Goal: Transaction & Acquisition: Subscribe to service/newsletter

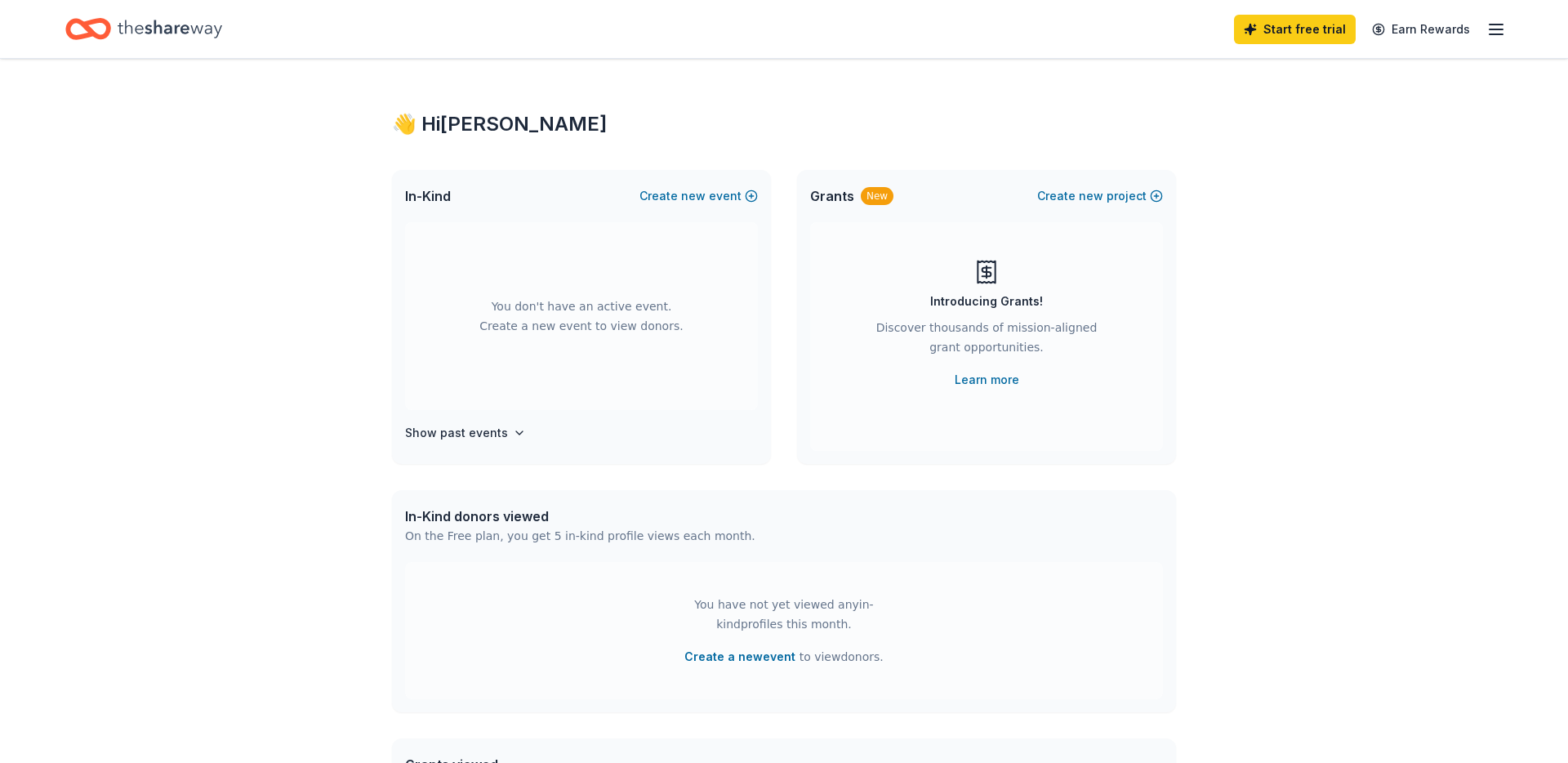
click at [964, 111] on div "👋 Hi [PERSON_NAME]" at bounding box center [783, 124] width 784 height 26
click at [1328, 42] on link "Start free trial" at bounding box center [1294, 30] width 122 height 30
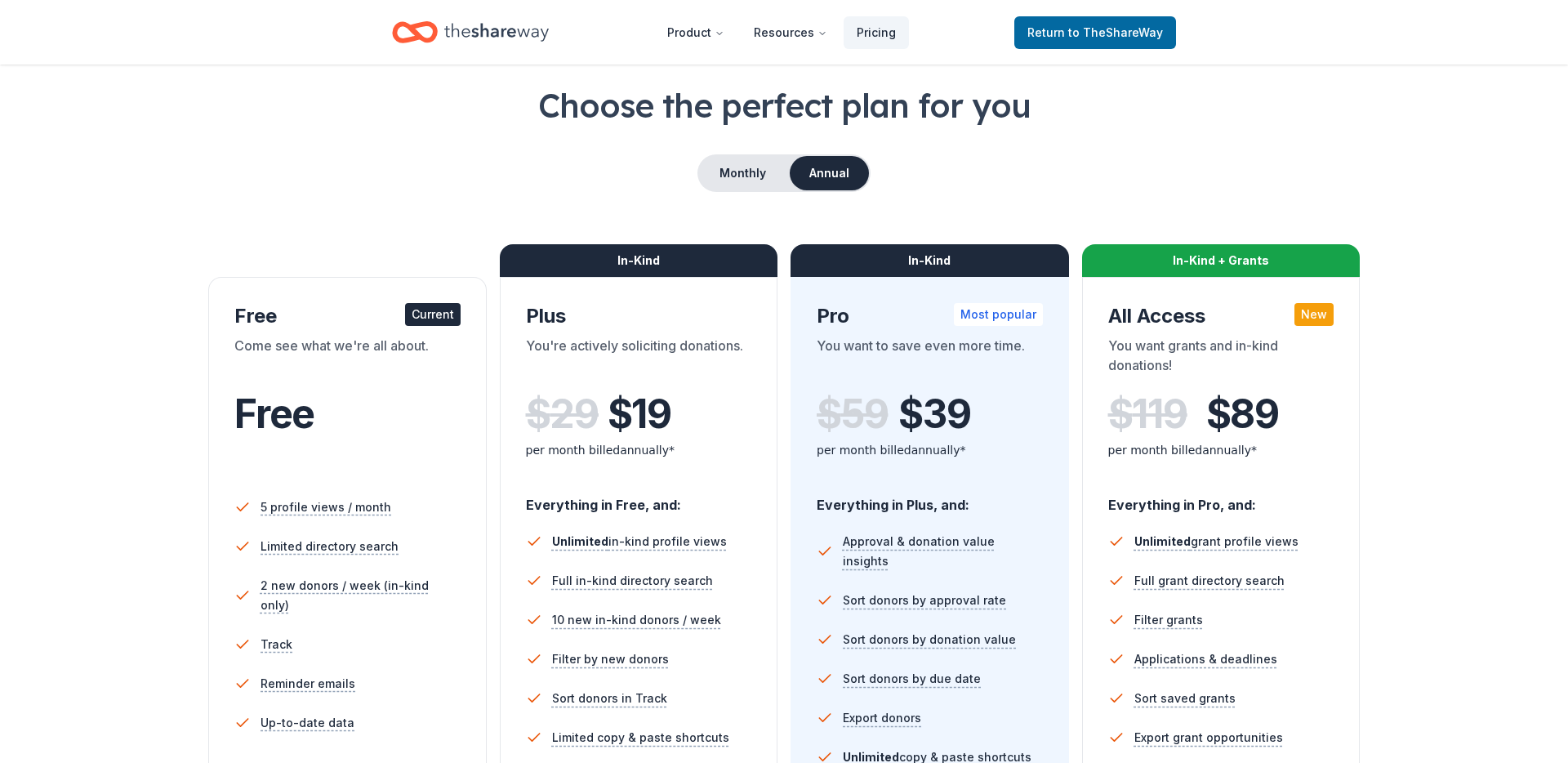
scroll to position [97, 0]
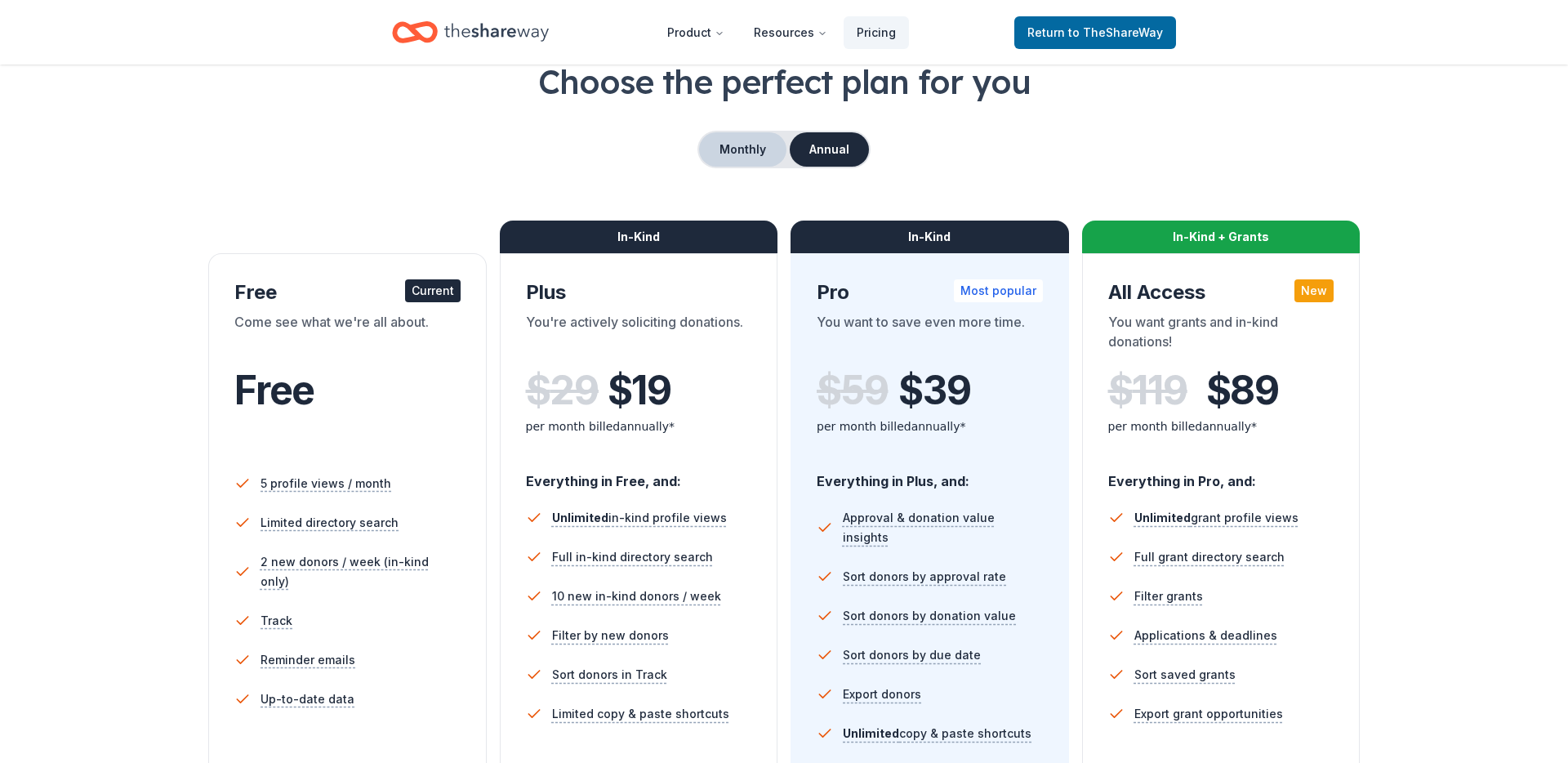
click at [736, 136] on button "Monthly" at bounding box center [743, 149] width 88 height 34
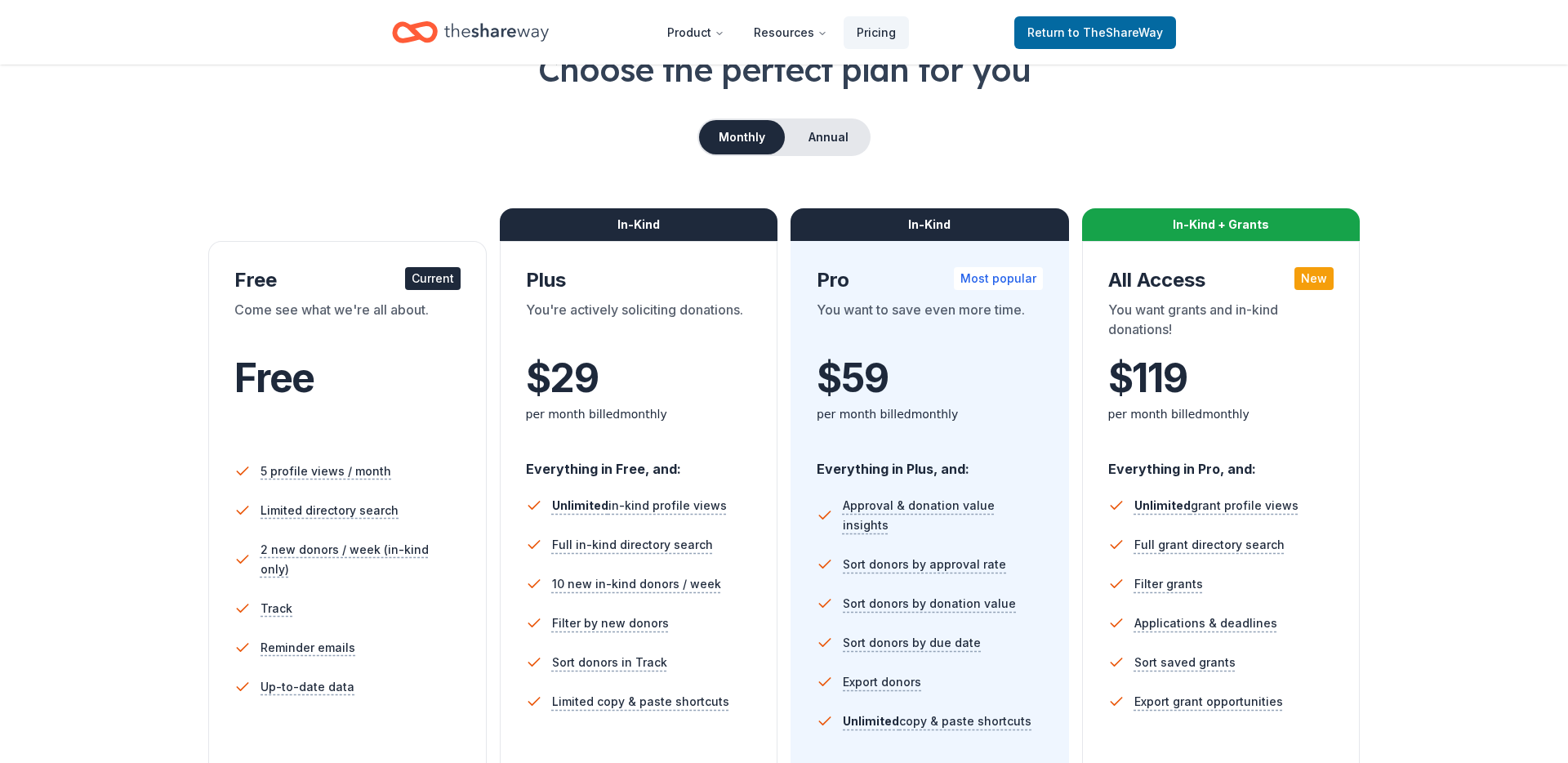
scroll to position [106, 0]
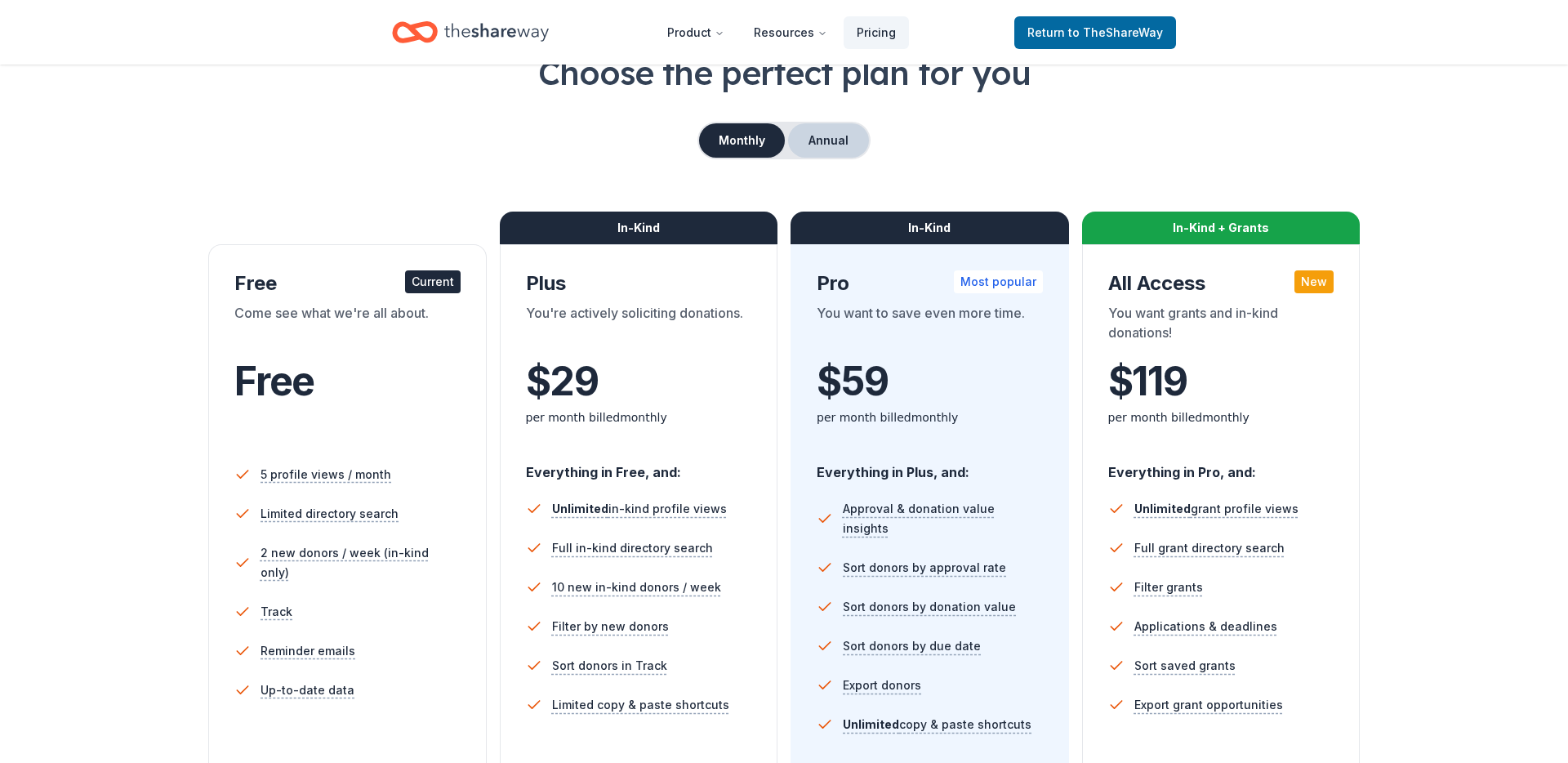
click at [834, 152] on button "Annual" at bounding box center [829, 140] width 81 height 34
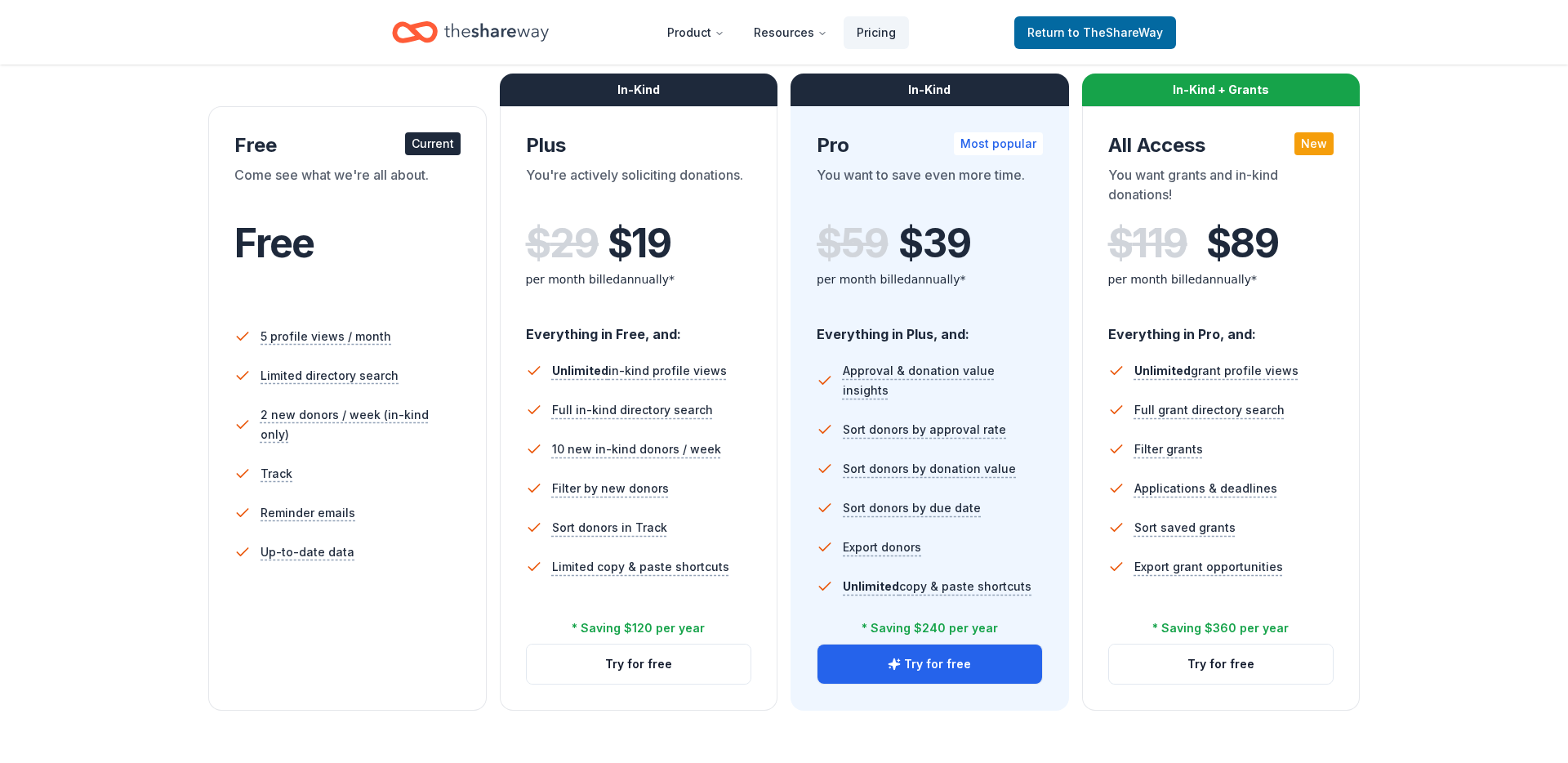
scroll to position [299, 0]
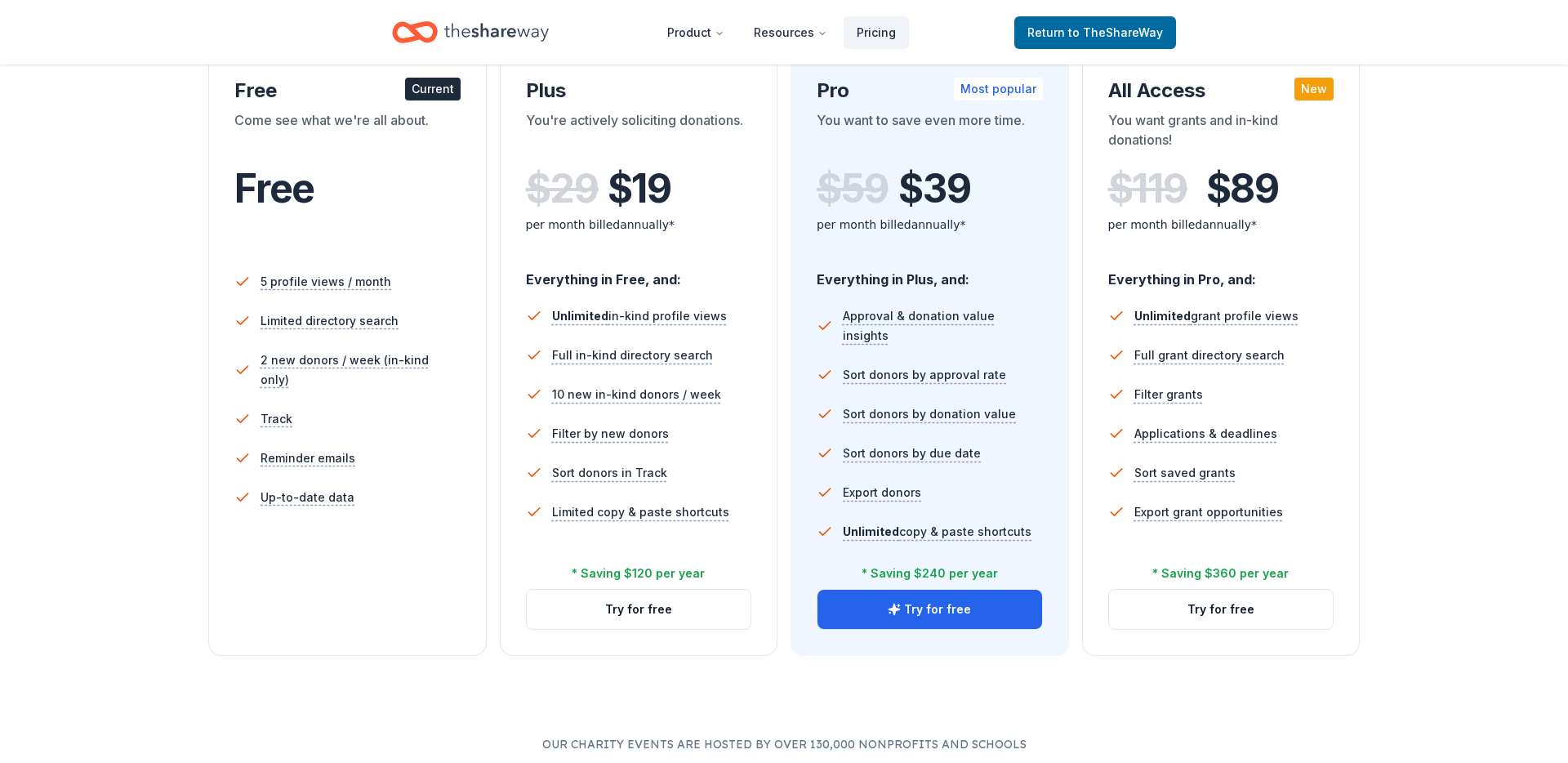
click at [1038, 678] on div "Choose the perfect plan for you Monthly Annual Free Current Come see what we're…" at bounding box center [784, 392] width 1568 height 1071
click at [929, 597] on button "Try for free" at bounding box center [929, 609] width 224 height 39
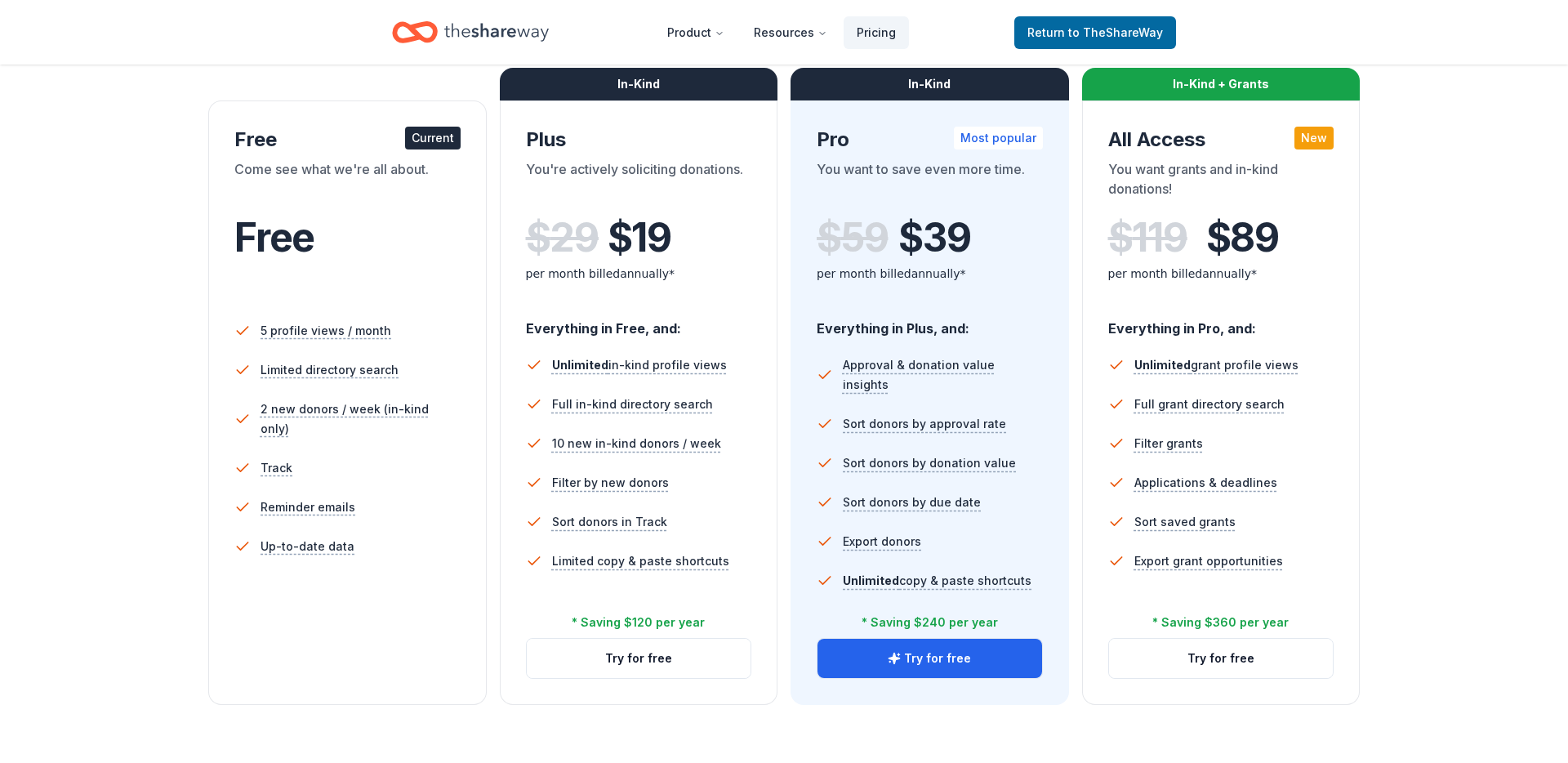
scroll to position [235, 0]
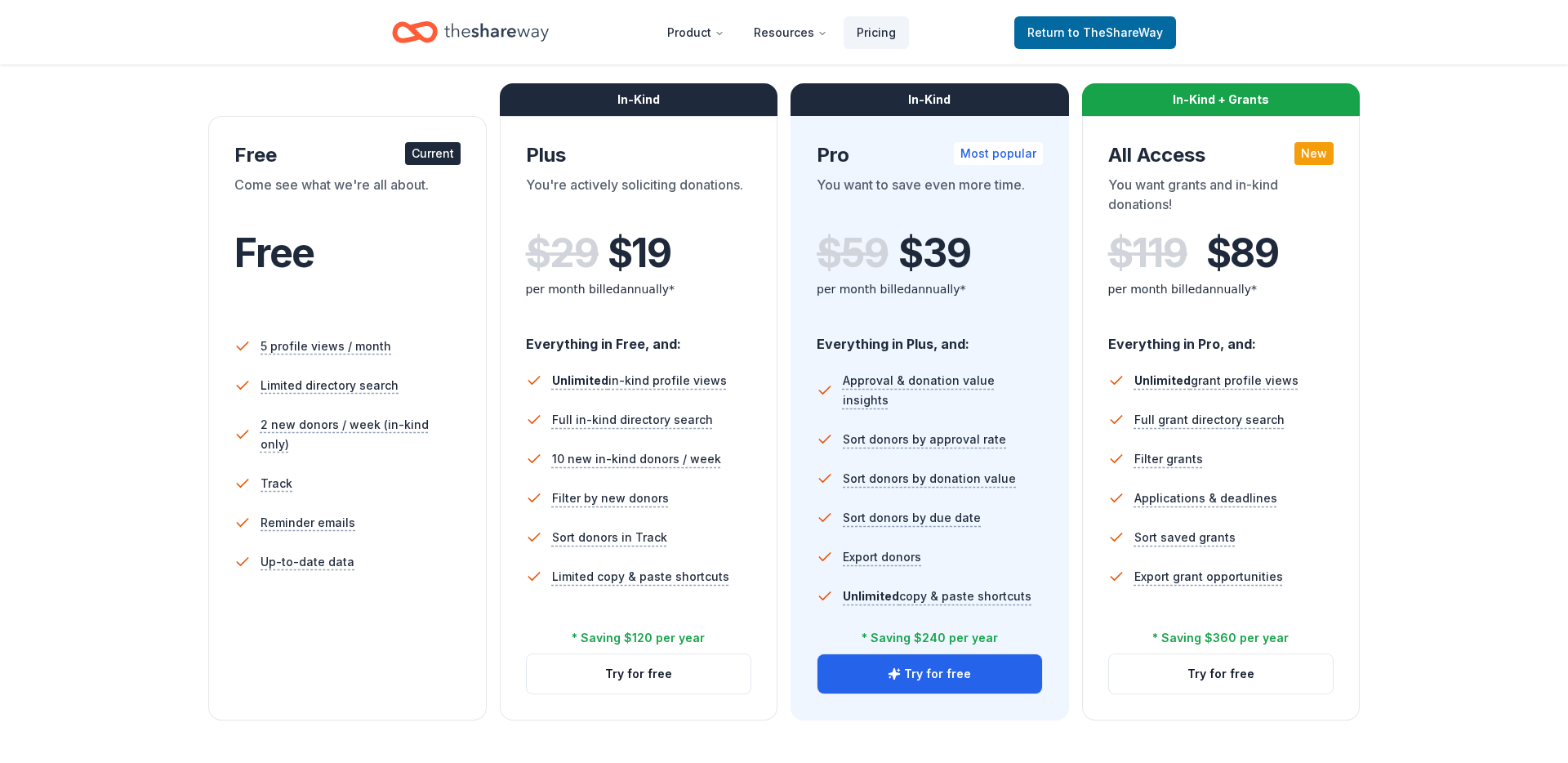
click at [985, 319] on div "$ 59 $ 39 per month billed annually*" at bounding box center [929, 275] width 226 height 90
click at [964, 260] on span "$ 39" at bounding box center [934, 252] width 72 height 46
drag, startPoint x: 964, startPoint y: 260, endPoint x: 853, endPoint y: 257, distance: 111.0
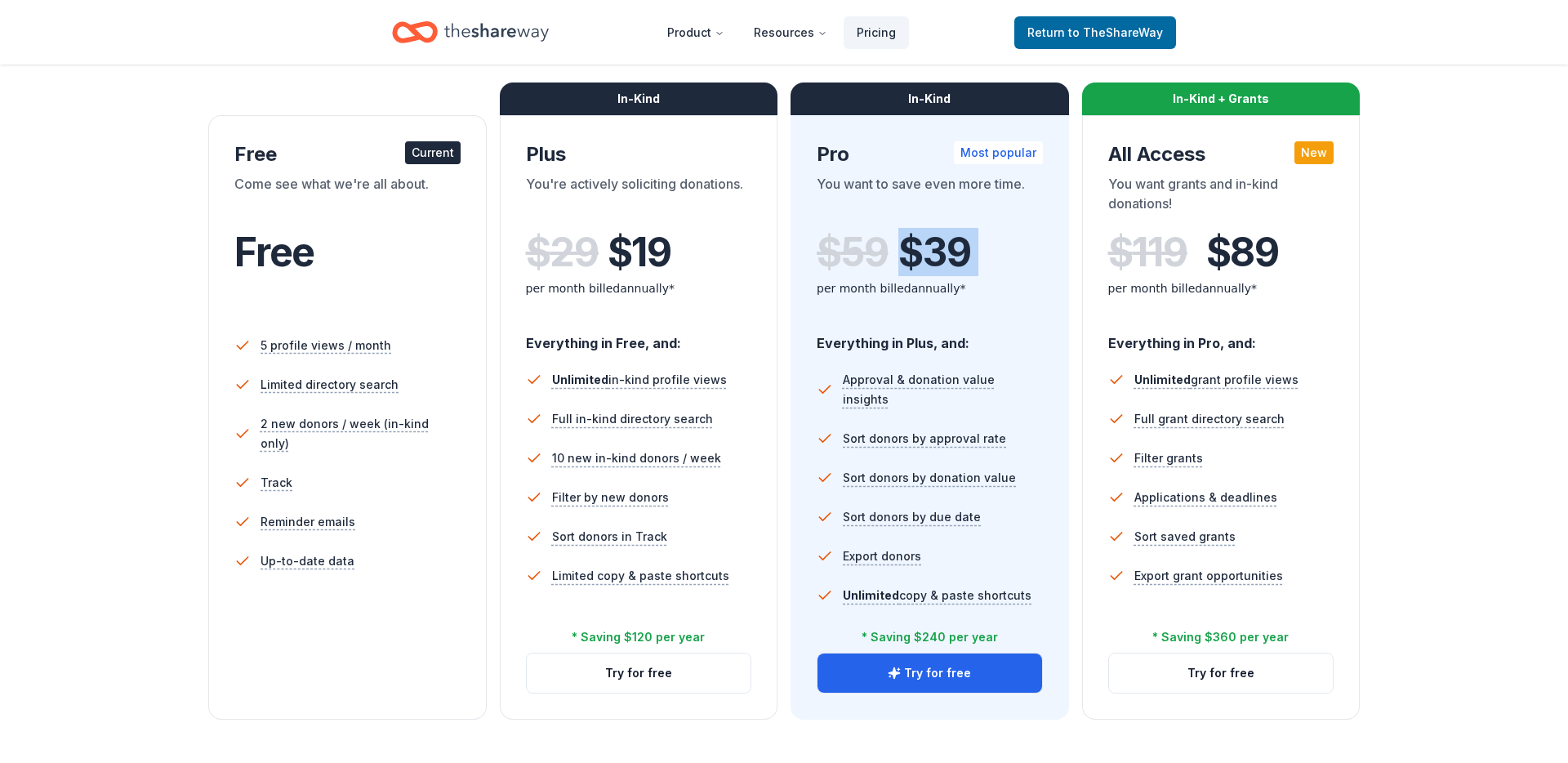
click at [853, 257] on div "$ 59 $ 39" at bounding box center [929, 252] width 226 height 46
drag, startPoint x: 853, startPoint y: 257, endPoint x: 945, endPoint y: 261, distance: 92.1
click at [945, 261] on div "$ 59 $ 39" at bounding box center [929, 252] width 226 height 46
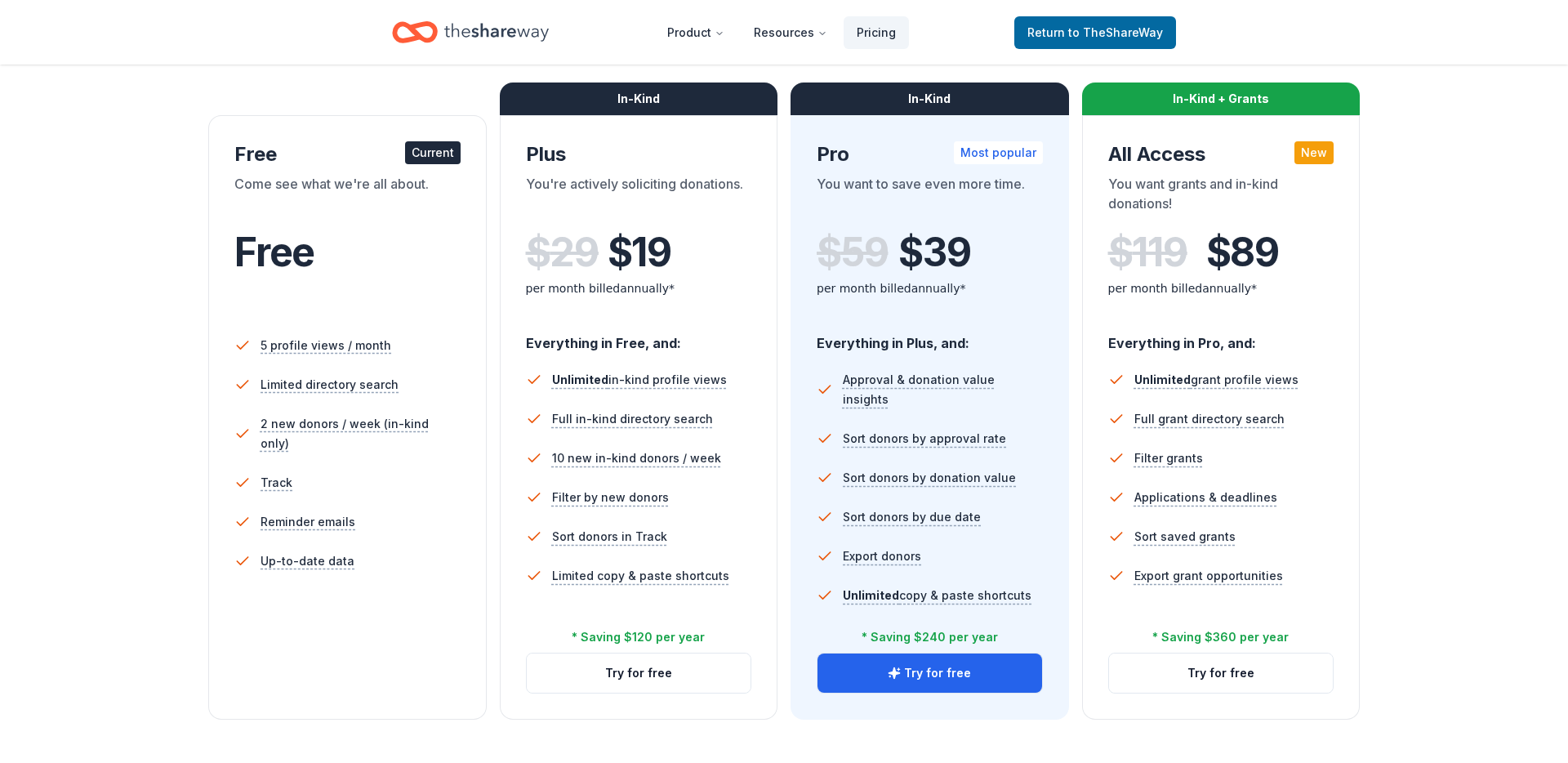
click at [944, 188] on div "You want to save even more time." at bounding box center [929, 197] width 226 height 46
drag, startPoint x: 944, startPoint y: 188, endPoint x: 945, endPoint y: 244, distance: 56.0
click at [945, 244] on div "Pro Most popular You want to save even more time. $ 59 $ 39 per month billed an…" at bounding box center [929, 230] width 226 height 178
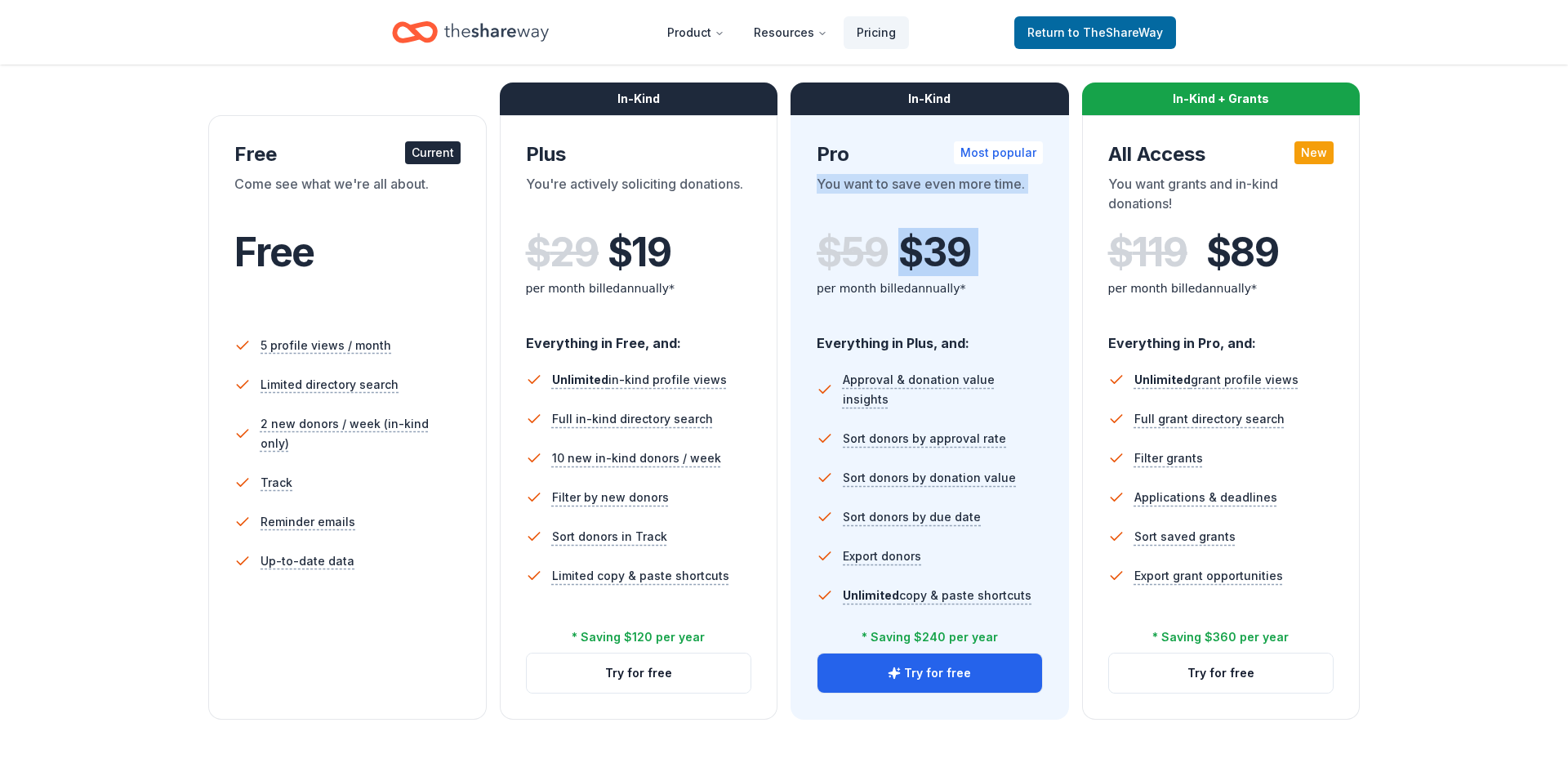
click at [945, 244] on span "$ 39" at bounding box center [934, 252] width 72 height 46
click at [928, 637] on div "* Saving $240 per year" at bounding box center [929, 637] width 137 height 19
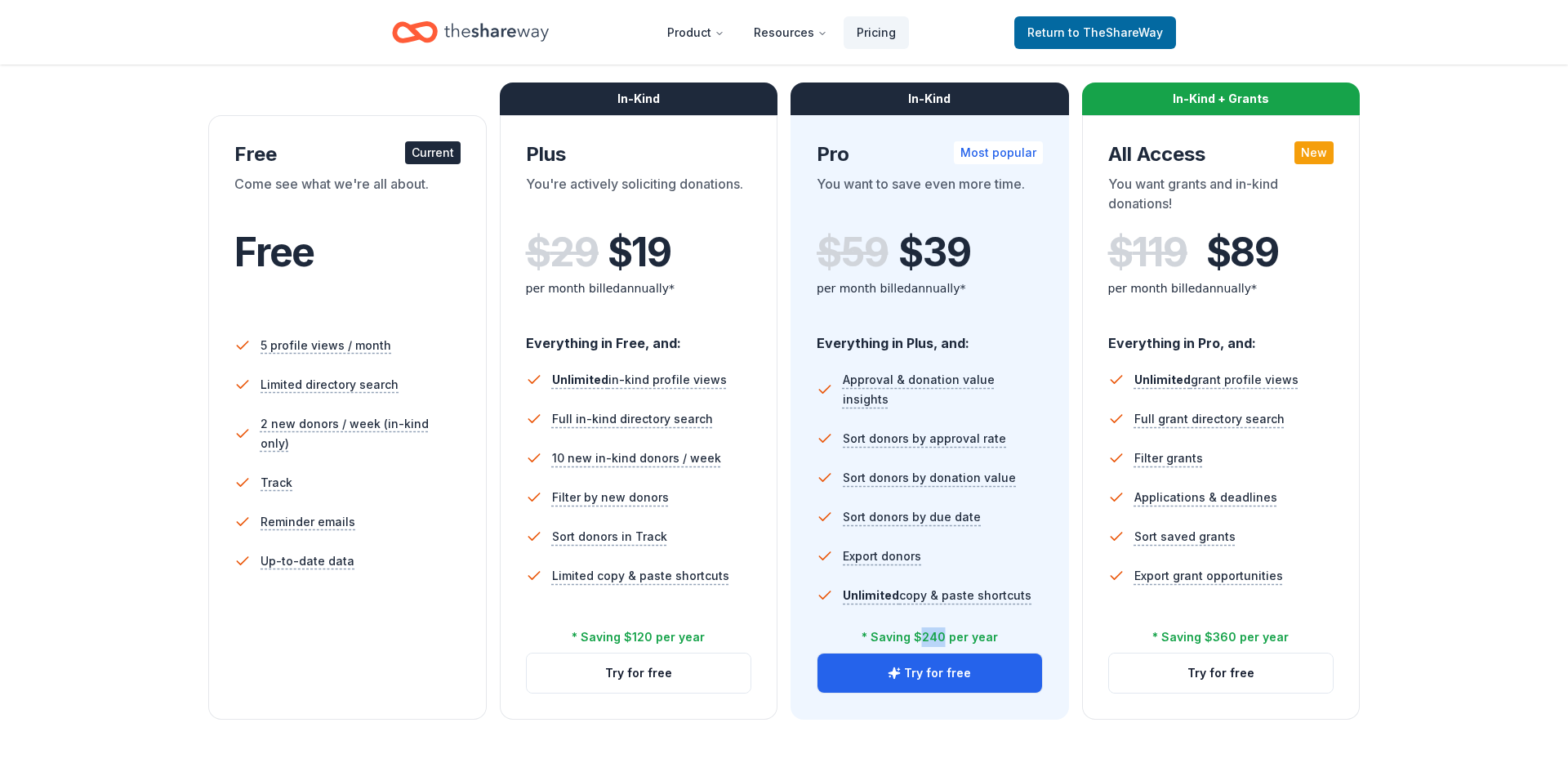
click at [928, 637] on div "* Saving $240 per year" at bounding box center [929, 637] width 137 height 19
click at [929, 635] on div "* Saving $240 per year" at bounding box center [929, 637] width 137 height 19
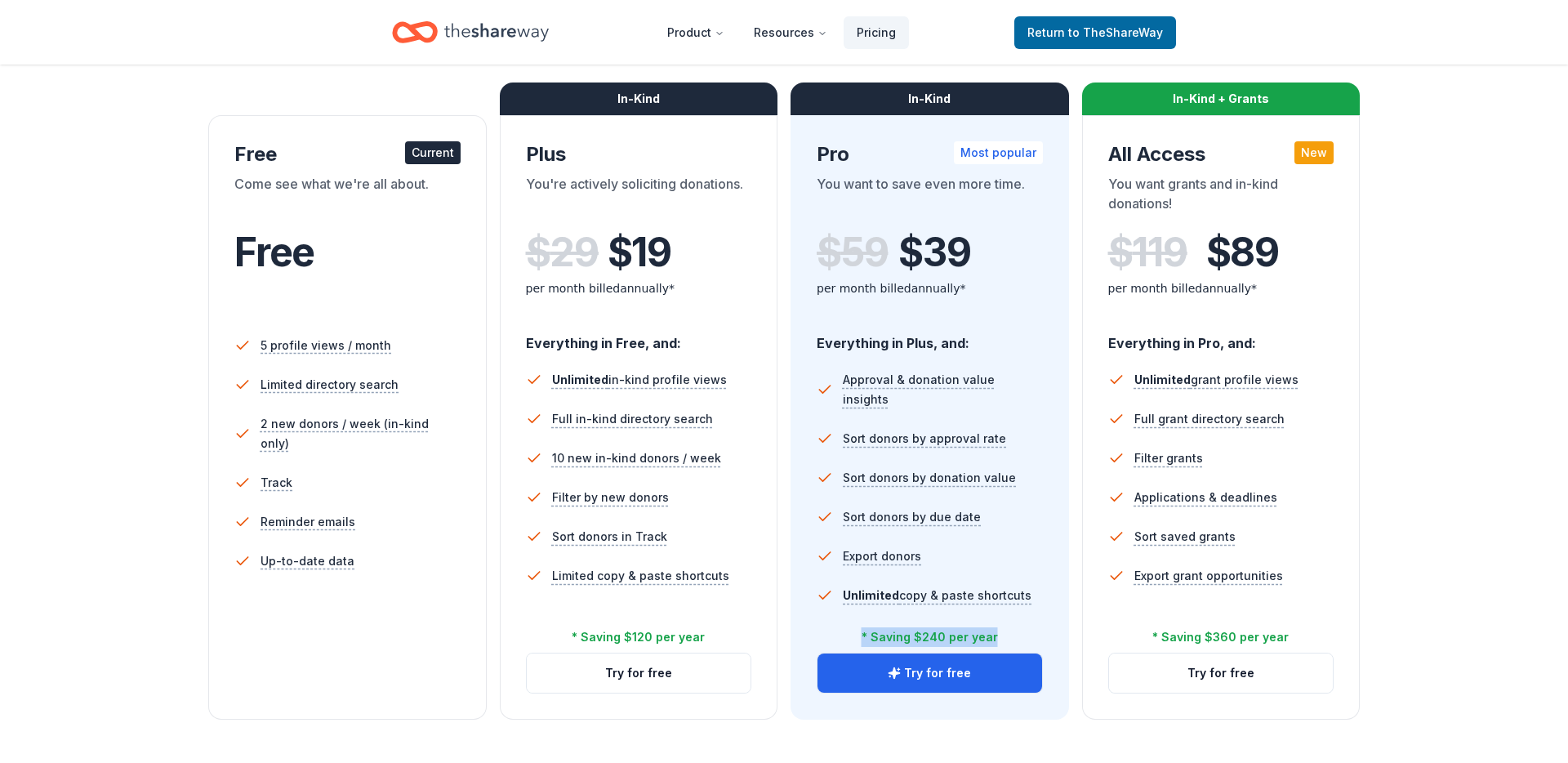
click at [928, 636] on div "* Saving $240 per year" at bounding box center [929, 637] width 137 height 19
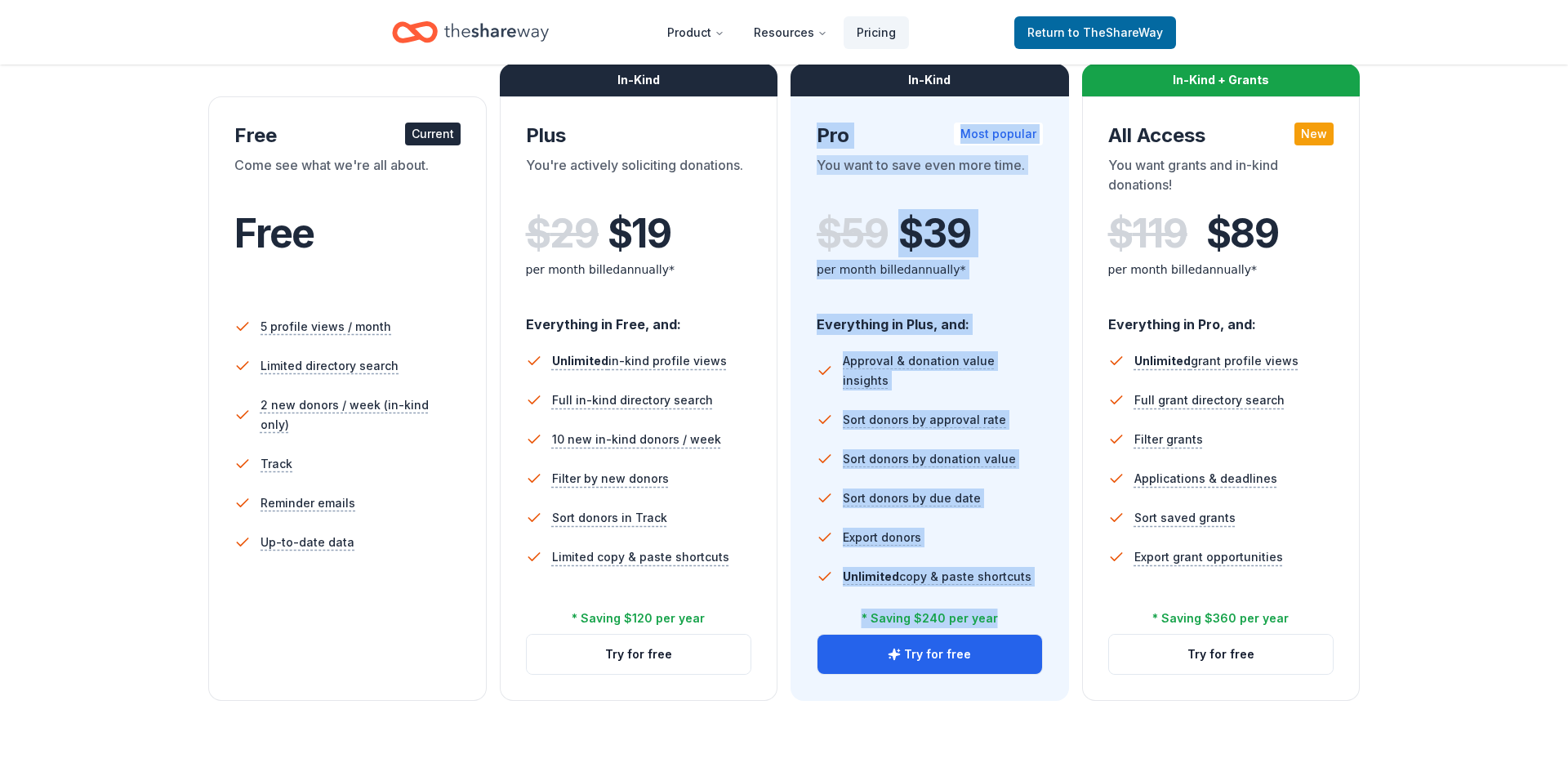
drag, startPoint x: 928, startPoint y: 636, endPoint x: 806, endPoint y: 143, distance: 507.9
click at [806, 143] on div "In-Kind Pro Most popular You want to save even more time. $ 59 $ 39 per month b…" at bounding box center [929, 399] width 279 height 604
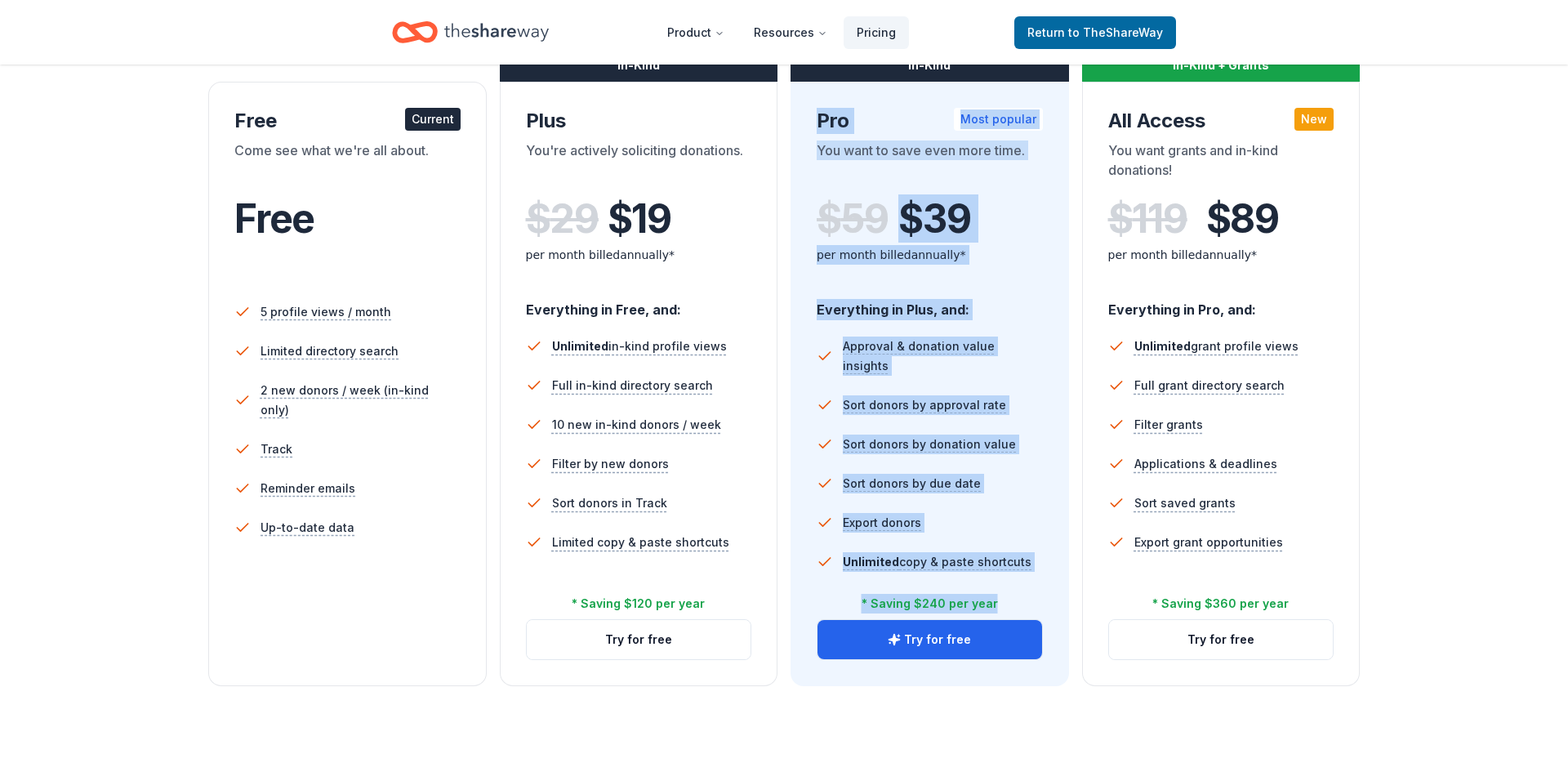
click at [806, 143] on div "In-Kind Pro Most popular You want to save even more time. $ 59 $ 39 per month b…" at bounding box center [929, 384] width 279 height 604
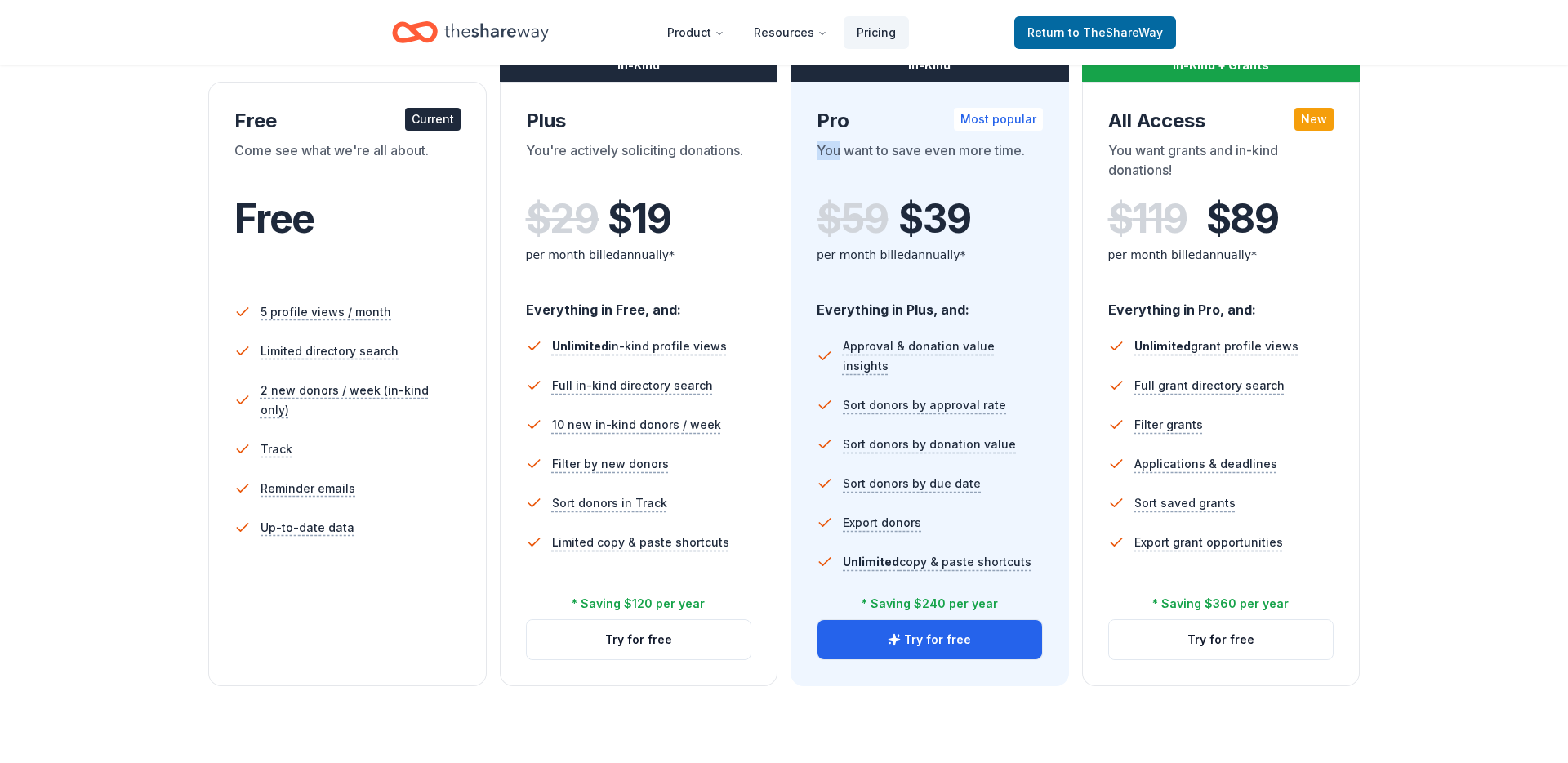
click at [806, 143] on div "In-Kind Pro Most popular You want to save even more time. $ 59 $ 39 per month b…" at bounding box center [929, 384] width 279 height 604
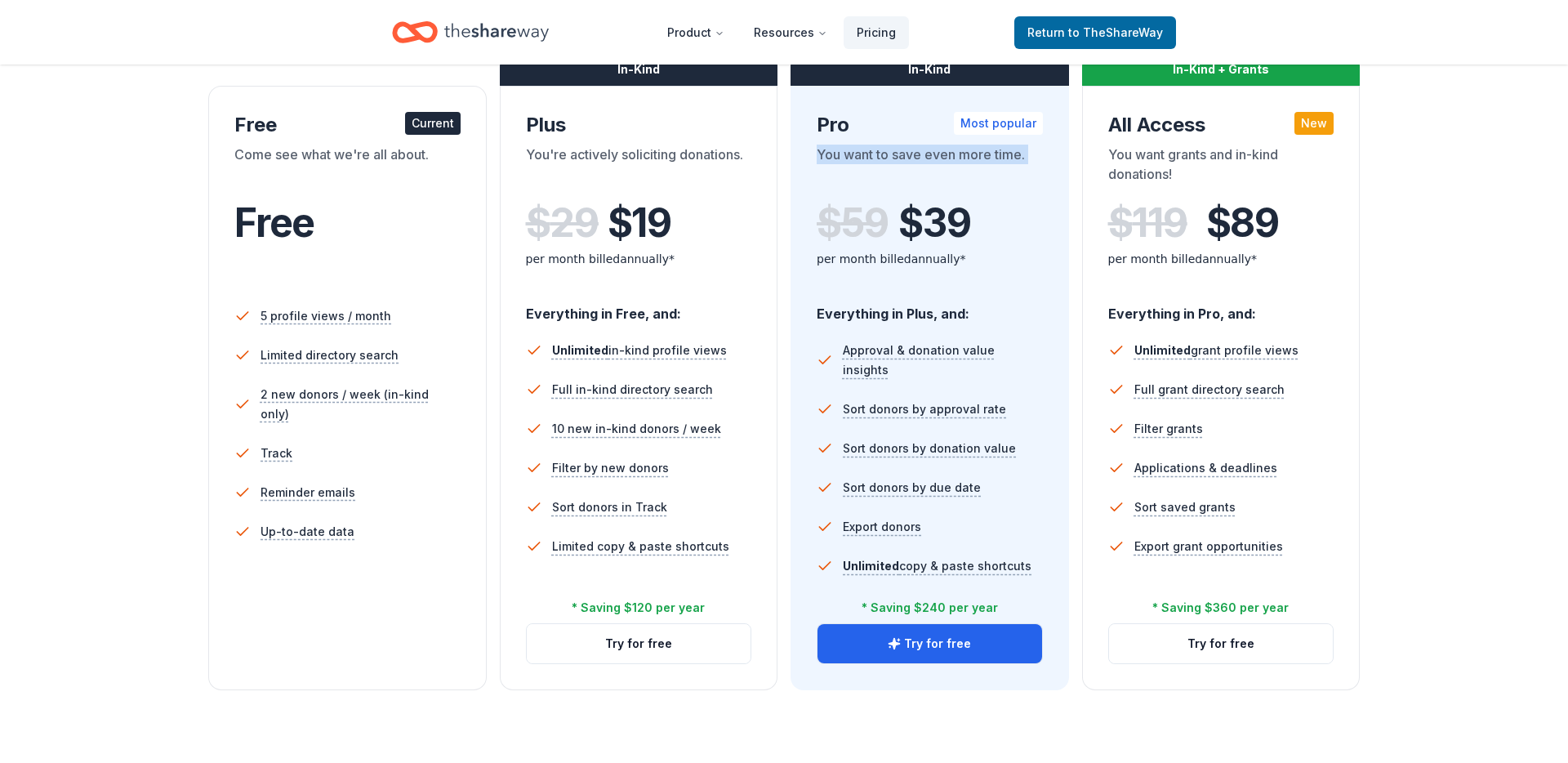
click at [806, 143] on div "In-Kind Pro Most popular You want to save even more time. $ 59 $ 39 per month b…" at bounding box center [929, 388] width 279 height 604
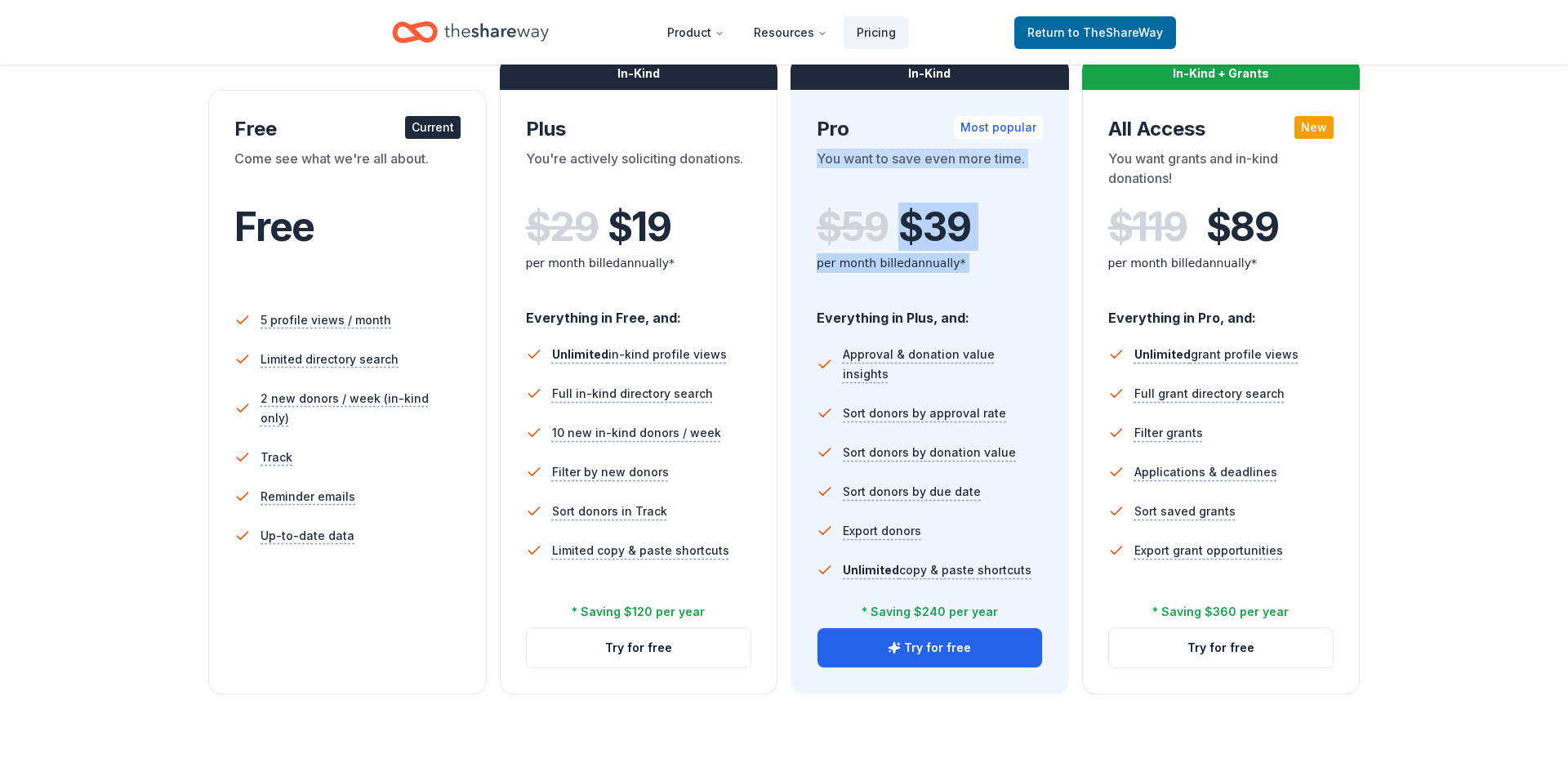
drag, startPoint x: 806, startPoint y: 143, endPoint x: 842, endPoint y: 257, distance: 119.5
click at [842, 257] on div "In-Kind Pro Most popular You want to save even more time. $ 59 $ 39 per month b…" at bounding box center [929, 392] width 279 height 604
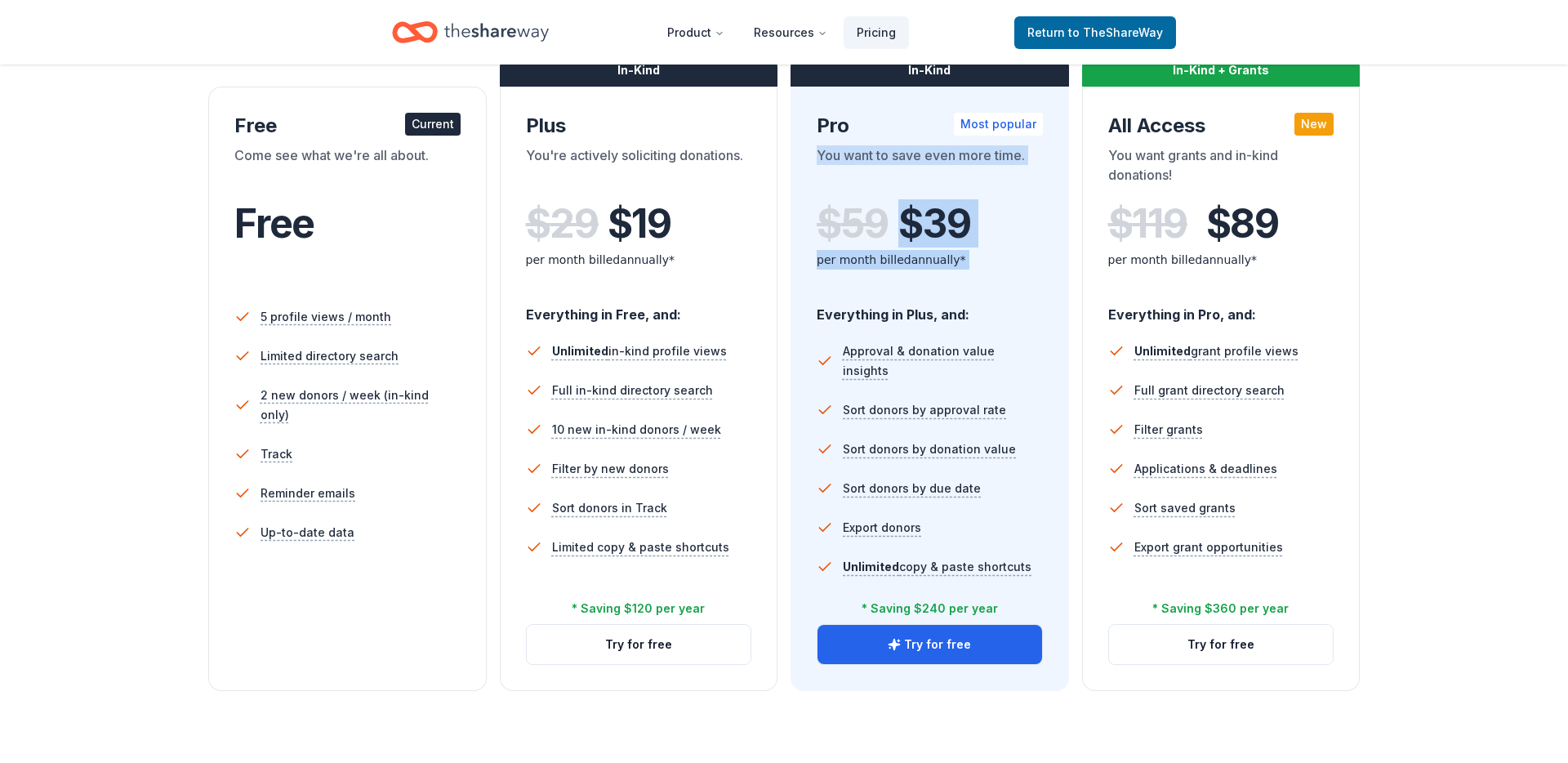
click at [842, 258] on div "per month billed annually*" at bounding box center [929, 259] width 226 height 19
drag, startPoint x: 842, startPoint y: 258, endPoint x: 836, endPoint y: 158, distance: 100.2
click at [836, 158] on div "Pro Most popular You want to save even more time. $ 59 $ 39 per month billed an…" at bounding box center [929, 201] width 226 height 178
click at [836, 158] on div "You want to save even more time." at bounding box center [929, 168] width 226 height 46
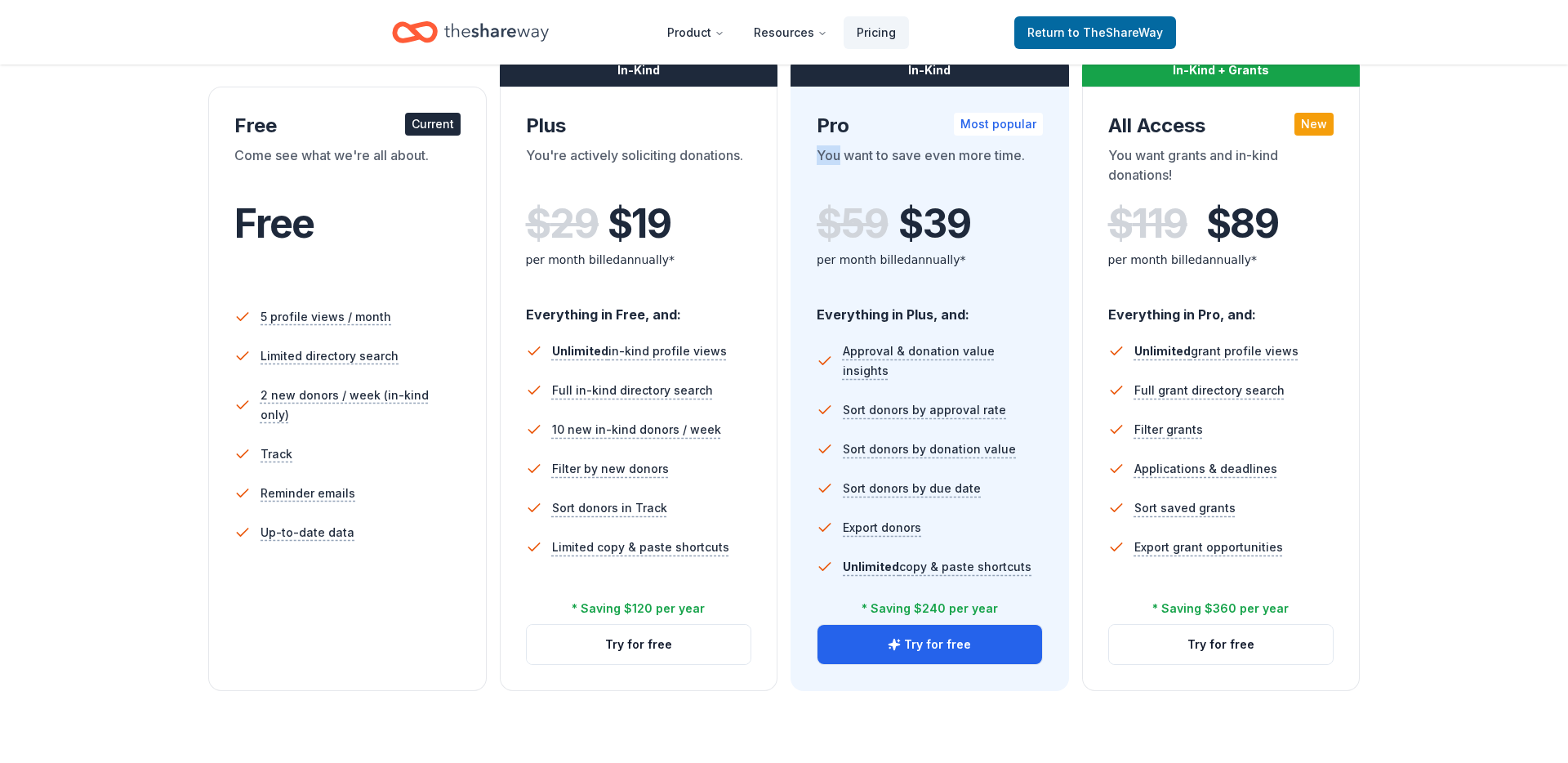
click at [836, 158] on div "You want to save even more time." at bounding box center [929, 168] width 226 height 46
drag, startPoint x: 836, startPoint y: 158, endPoint x: 922, endPoint y: 269, distance: 140.4
click at [922, 269] on div "Pro Most popular You want to save even more time. $ 59 $ 39 per month billed an…" at bounding box center [929, 201] width 226 height 178
click at [922, 269] on div "per month billed annually*" at bounding box center [929, 259] width 226 height 19
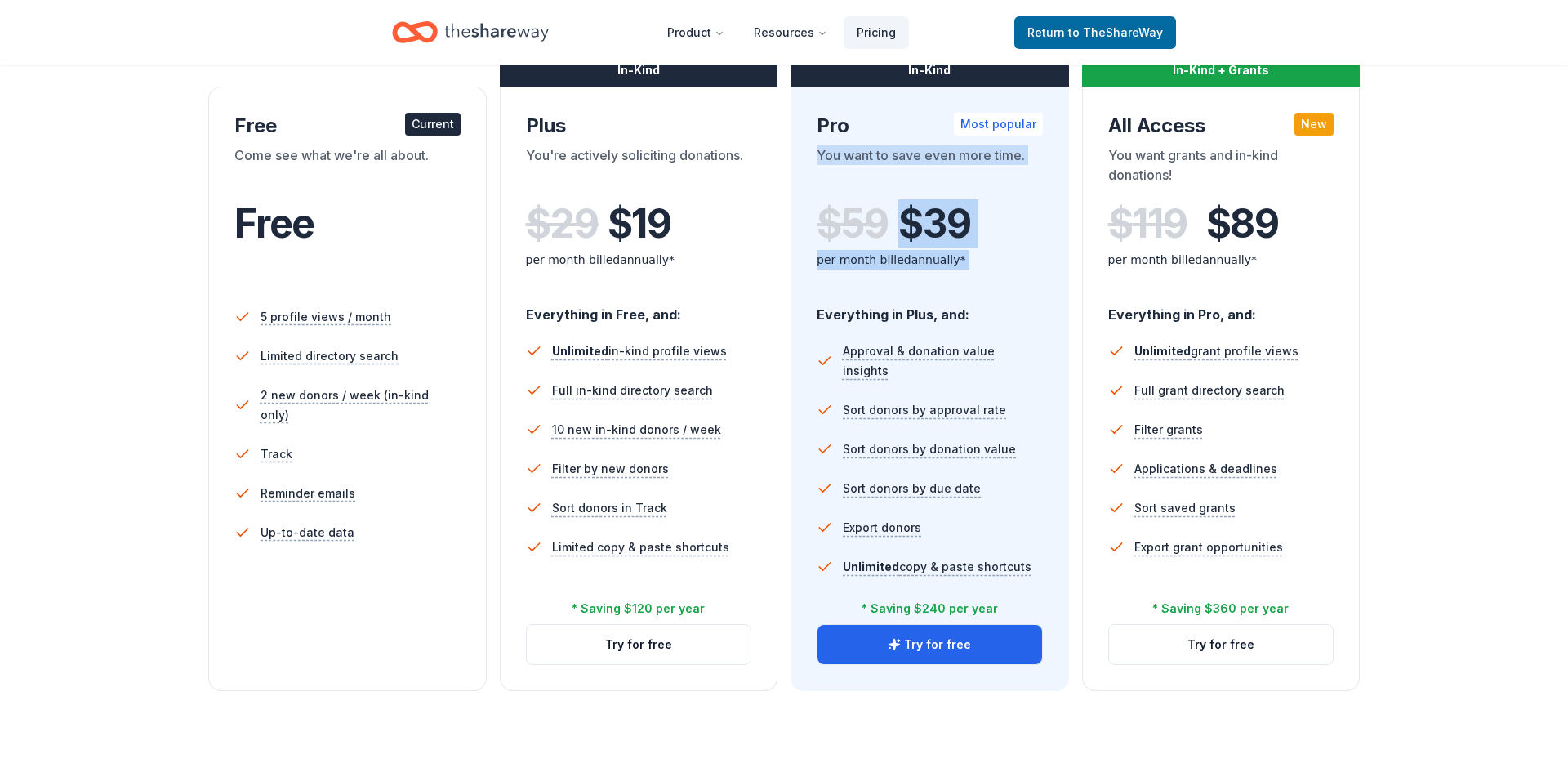
drag, startPoint x: 922, startPoint y: 269, endPoint x: 883, endPoint y: 152, distance: 123.3
click at [883, 152] on div "Pro Most popular You want to save even more time. $ 59 $ 39 per month billed an…" at bounding box center [929, 201] width 226 height 178
click at [883, 152] on div "You want to save even more time." at bounding box center [929, 168] width 226 height 46
drag, startPoint x: 883, startPoint y: 152, endPoint x: 910, endPoint y: 259, distance: 110.4
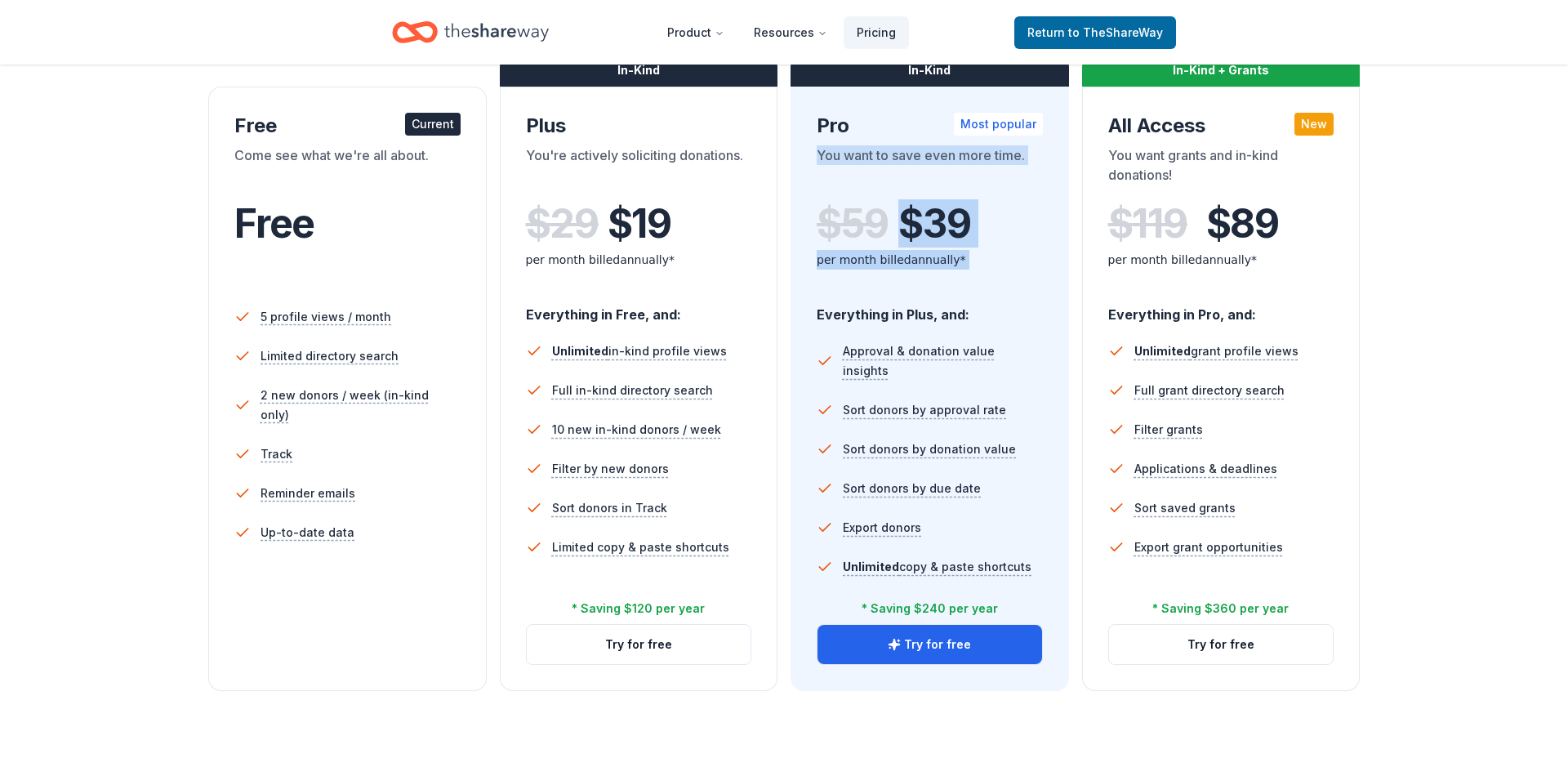
click at [910, 259] on div "Pro Most popular You want to save even more time. $ 59 $ 39 per month billed an…" at bounding box center [929, 201] width 226 height 178
click at [910, 259] on div "per month billed annually*" at bounding box center [929, 259] width 226 height 19
drag, startPoint x: 910, startPoint y: 259, endPoint x: 889, endPoint y: 138, distance: 122.8
click at [889, 138] on div "Pro Most popular You want to save even more time. $ 59 $ 39 per month billed an…" at bounding box center [929, 201] width 226 height 178
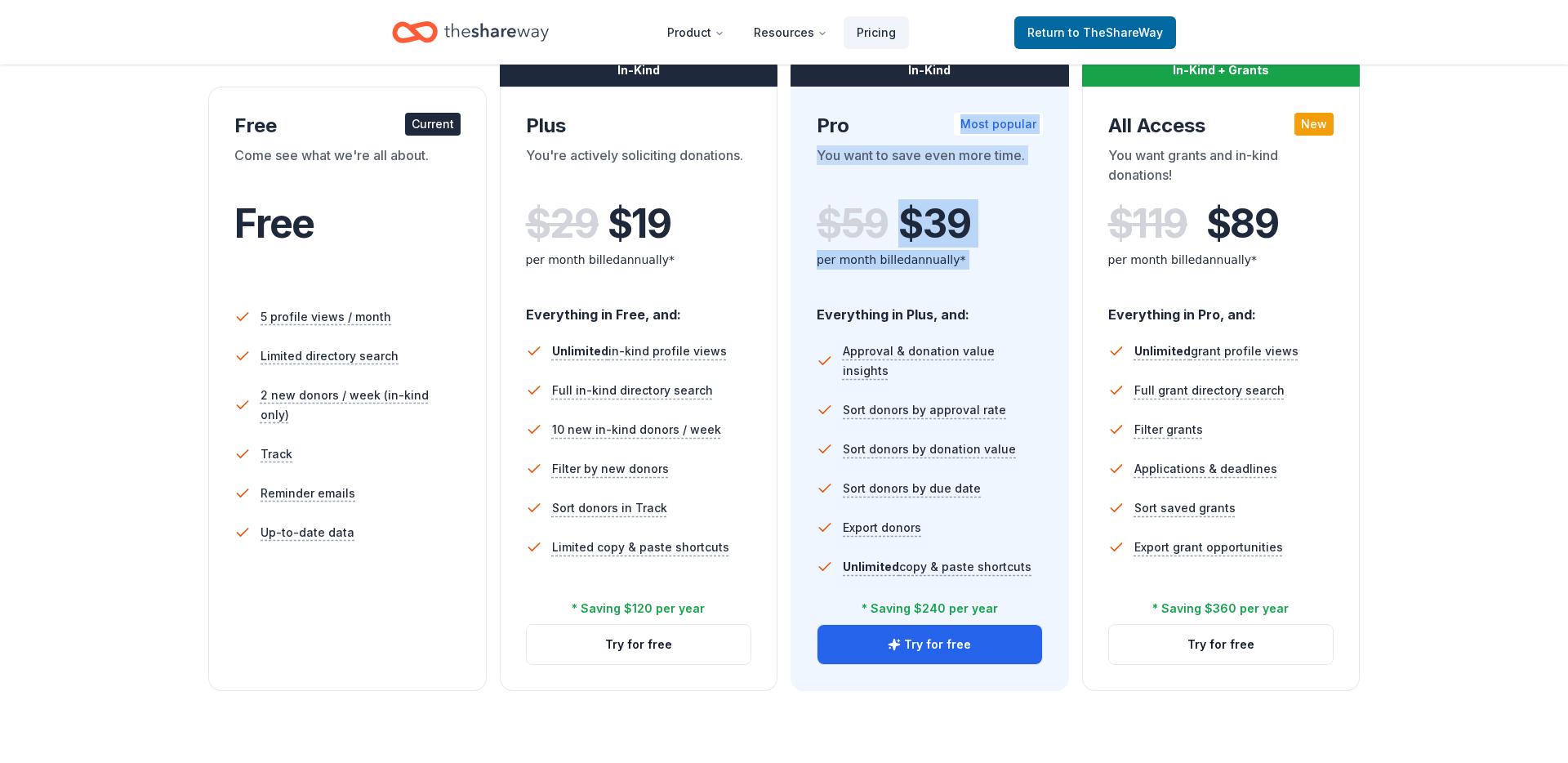
click at [889, 138] on div "Pro Most popular You want to save even more time. $ 59 $ 39 per month billed an…" at bounding box center [929, 201] width 226 height 178
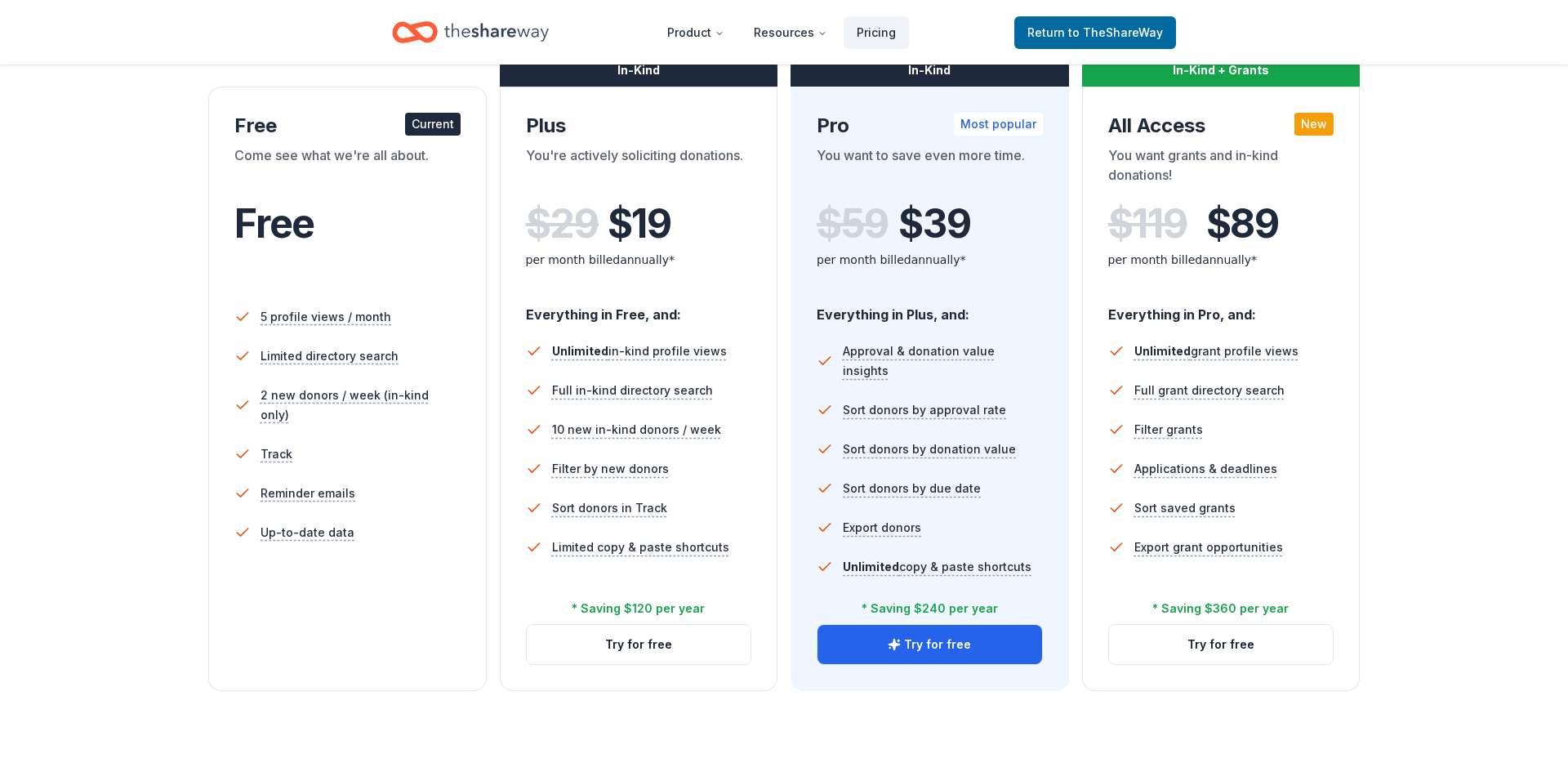
click at [889, 138] on div "Pro Most popular You want to save even more time. $ 59 $ 39 per month billed an…" at bounding box center [929, 201] width 226 height 178
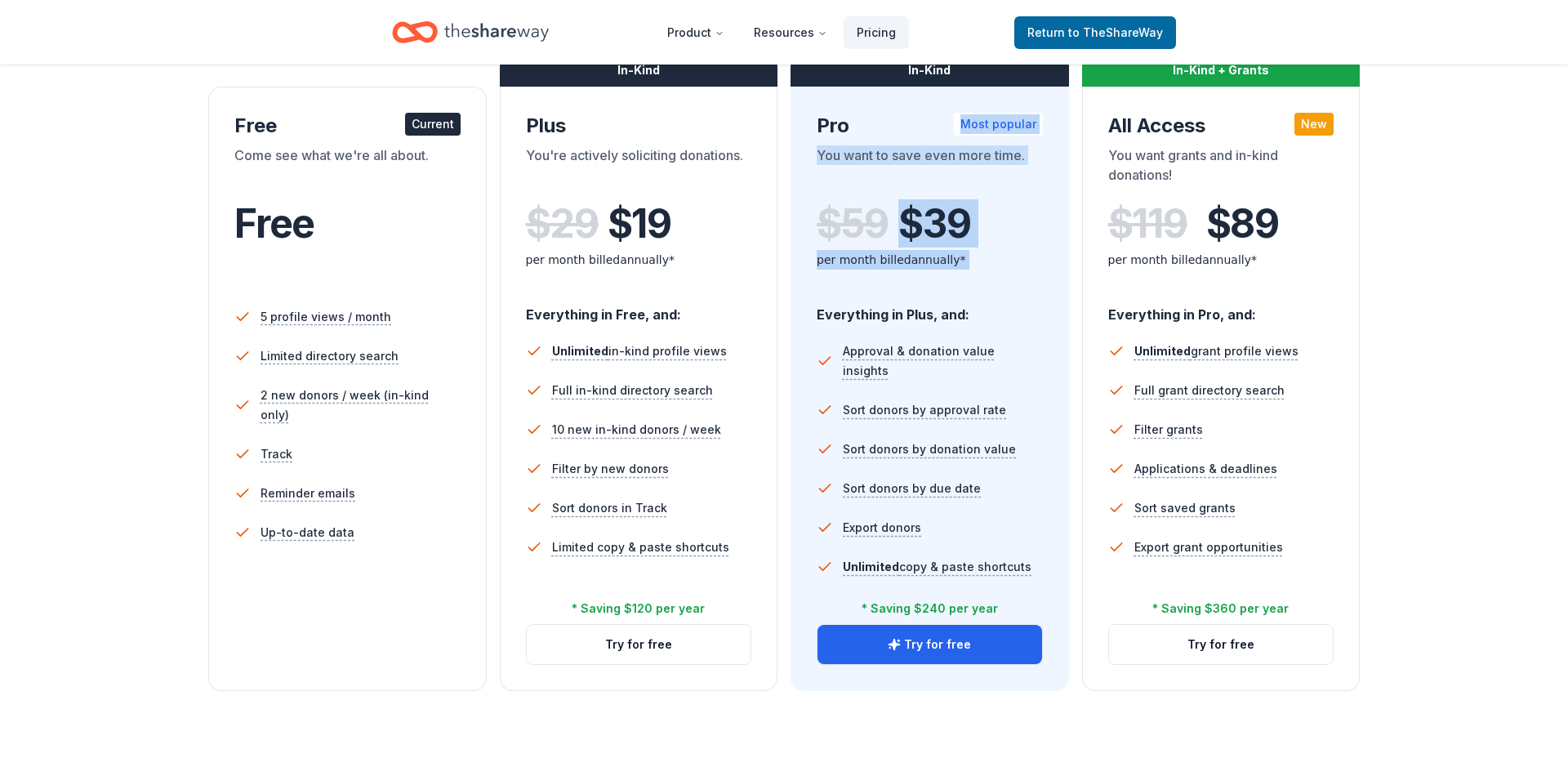
drag, startPoint x: 889, startPoint y: 138, endPoint x: 893, endPoint y: 252, distance: 114.1
click at [893, 252] on div "Pro Most popular You want to save even more time. $ 59 $ 39 per month billed an…" at bounding box center [929, 201] width 226 height 178
click at [893, 252] on div "per month billed annually*" at bounding box center [929, 259] width 226 height 19
drag, startPoint x: 893, startPoint y: 252, endPoint x: 888, endPoint y: 142, distance: 110.1
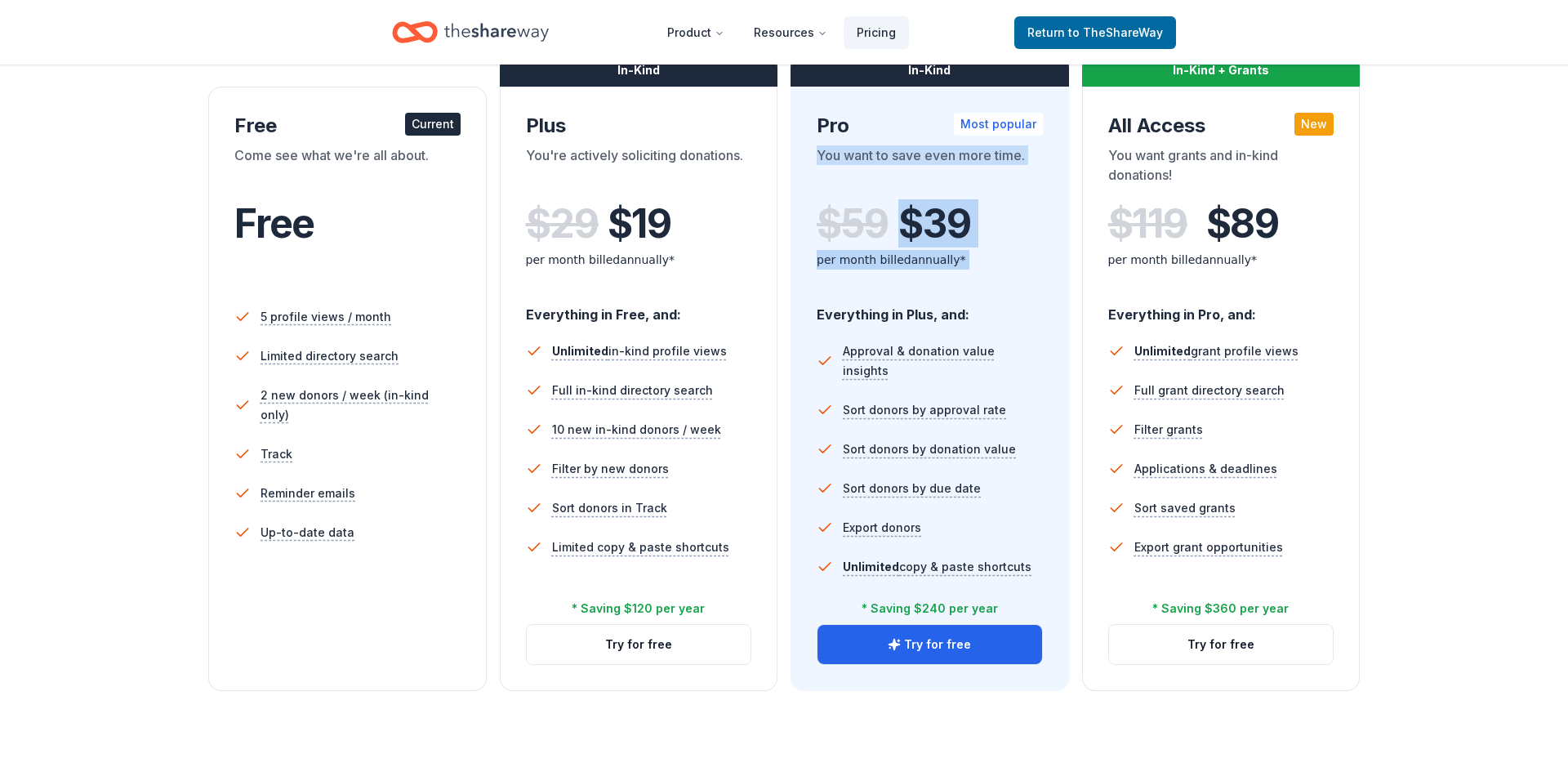
click at [888, 142] on div "Pro Most popular You want to save even more time. $ 59 $ 39 per month billed an…" at bounding box center [929, 201] width 226 height 178
drag, startPoint x: 888, startPoint y: 142, endPoint x: 907, endPoint y: 266, distance: 125.4
click at [907, 266] on div "Pro Most popular You want to save even more time. $ 59 $ 39 per month billed an…" at bounding box center [929, 201] width 226 height 178
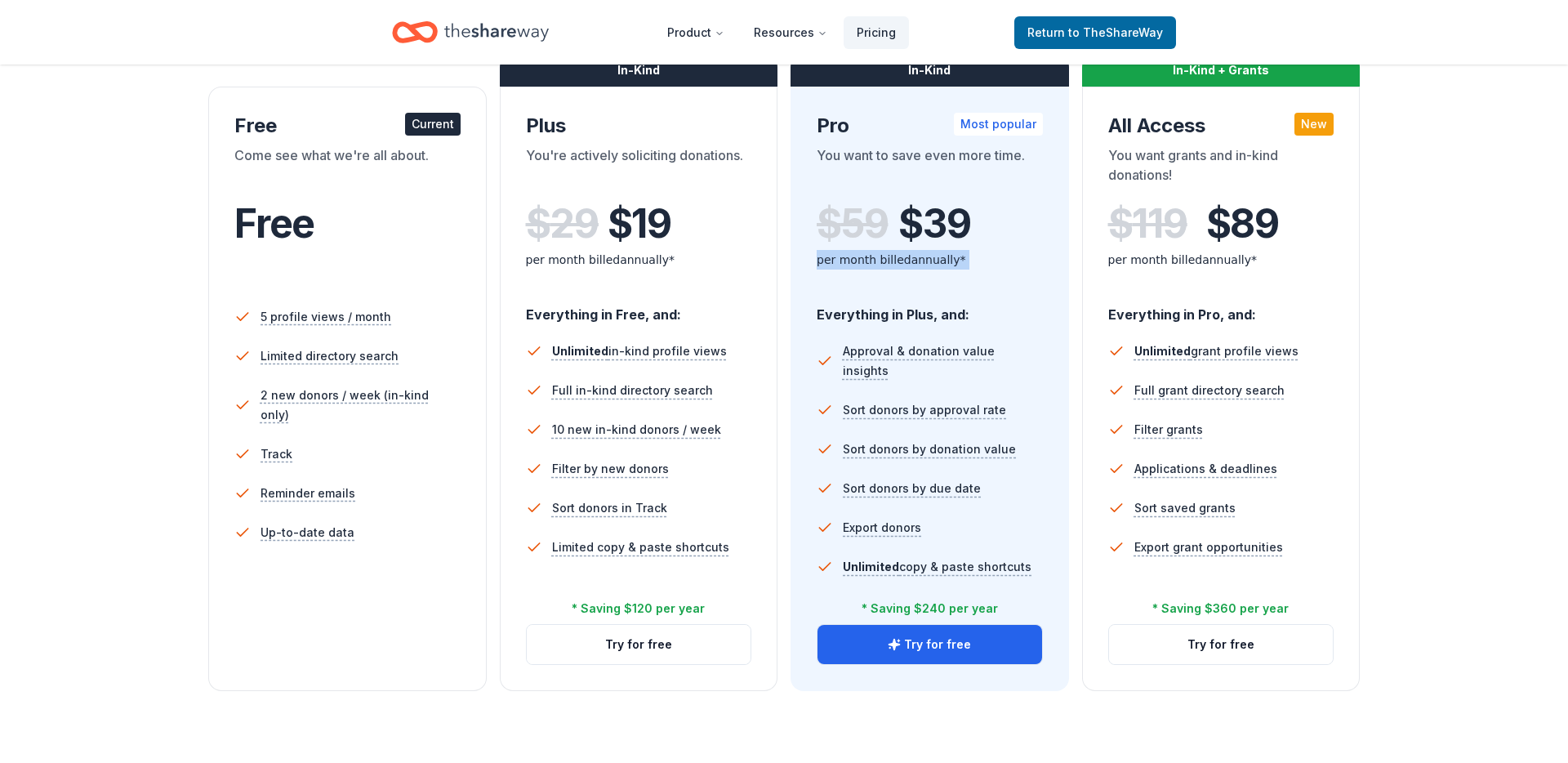
click at [908, 266] on div "per month billed annually*" at bounding box center [929, 259] width 226 height 19
drag, startPoint x: 908, startPoint y: 266, endPoint x: 863, endPoint y: 115, distance: 157.6
click at [863, 115] on div "Pro Most popular You want to save even more time. $ 59 $ 39 per month billed an…" at bounding box center [929, 201] width 226 height 178
click at [863, 115] on div "Pro Most popular" at bounding box center [929, 126] width 226 height 26
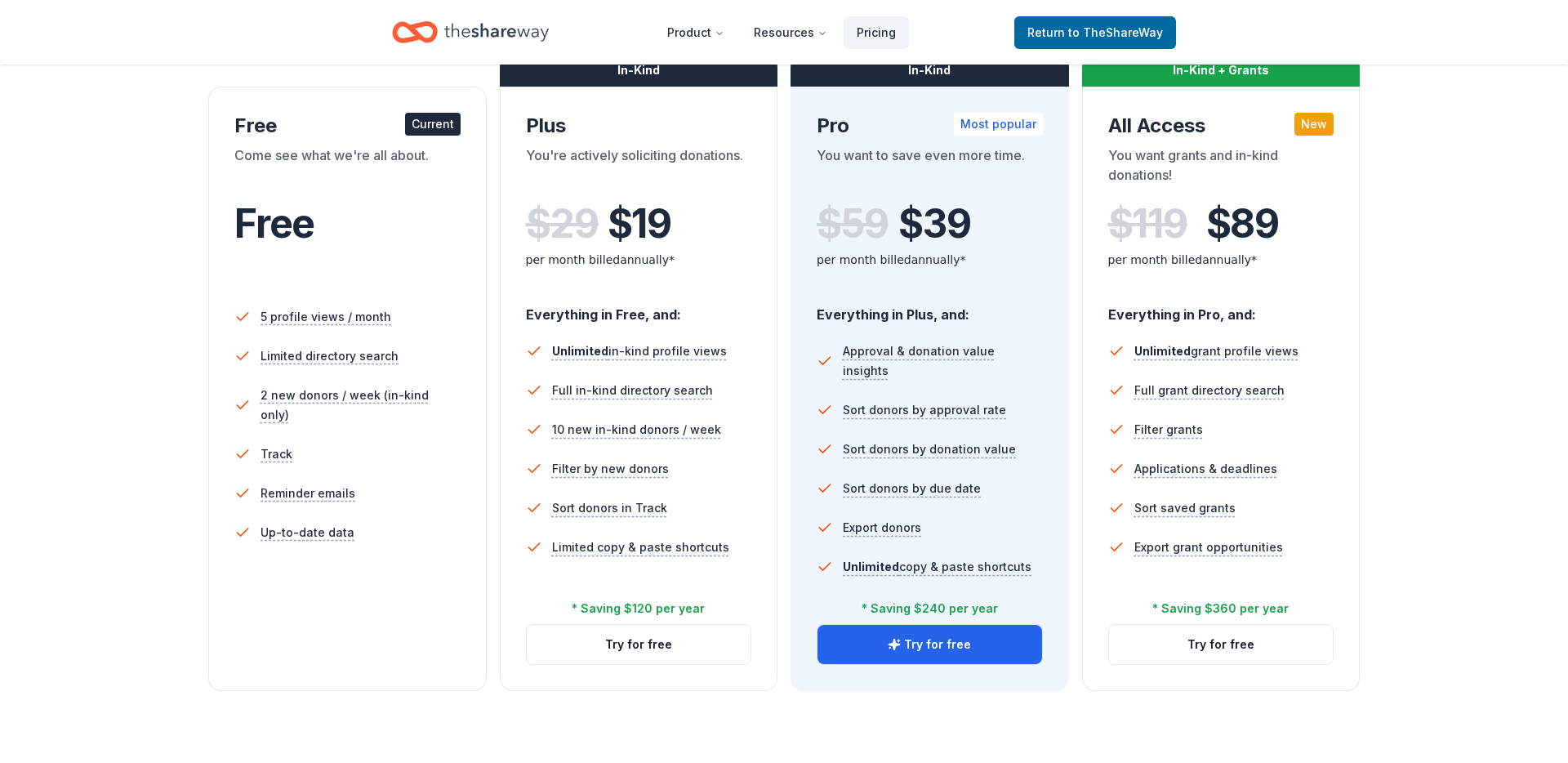
click at [863, 115] on div "Pro Most popular" at bounding box center [929, 126] width 226 height 26
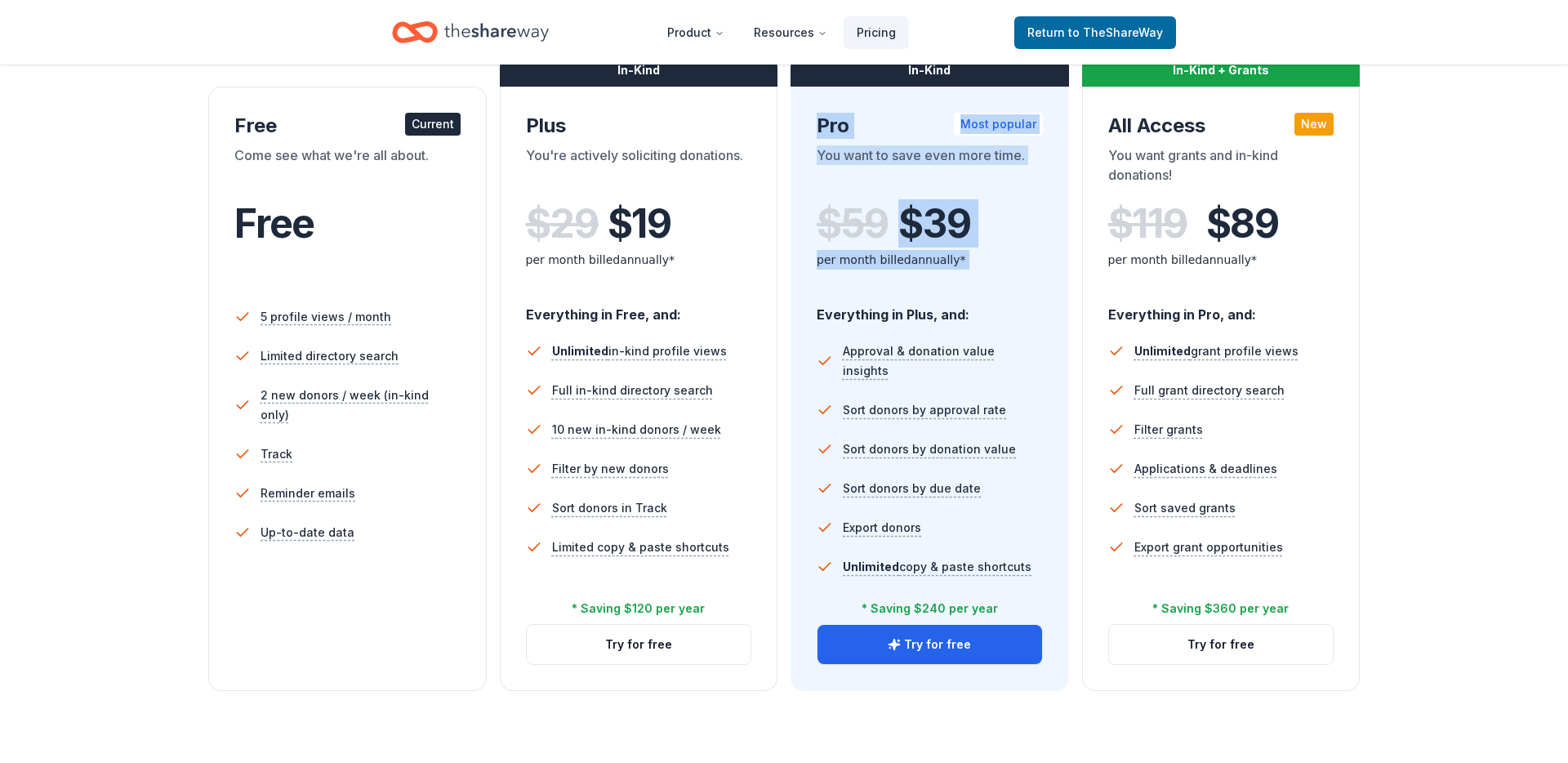
drag, startPoint x: 863, startPoint y: 115, endPoint x: 884, endPoint y: 267, distance: 153.4
click at [884, 267] on div "Pro Most popular You want to save even more time. $ 59 $ 39 per month billed an…" at bounding box center [929, 201] width 226 height 178
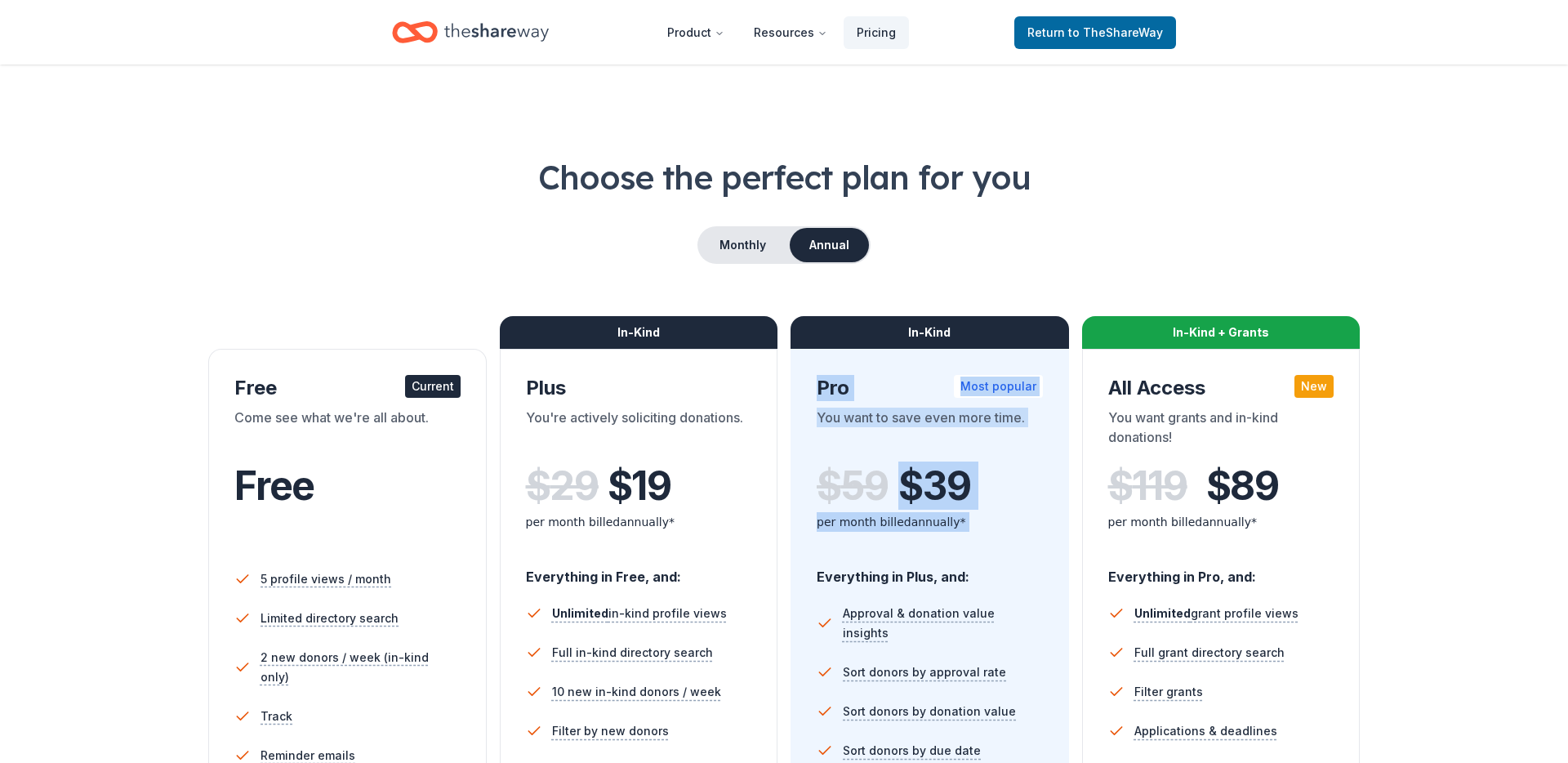
scroll to position [0, 0]
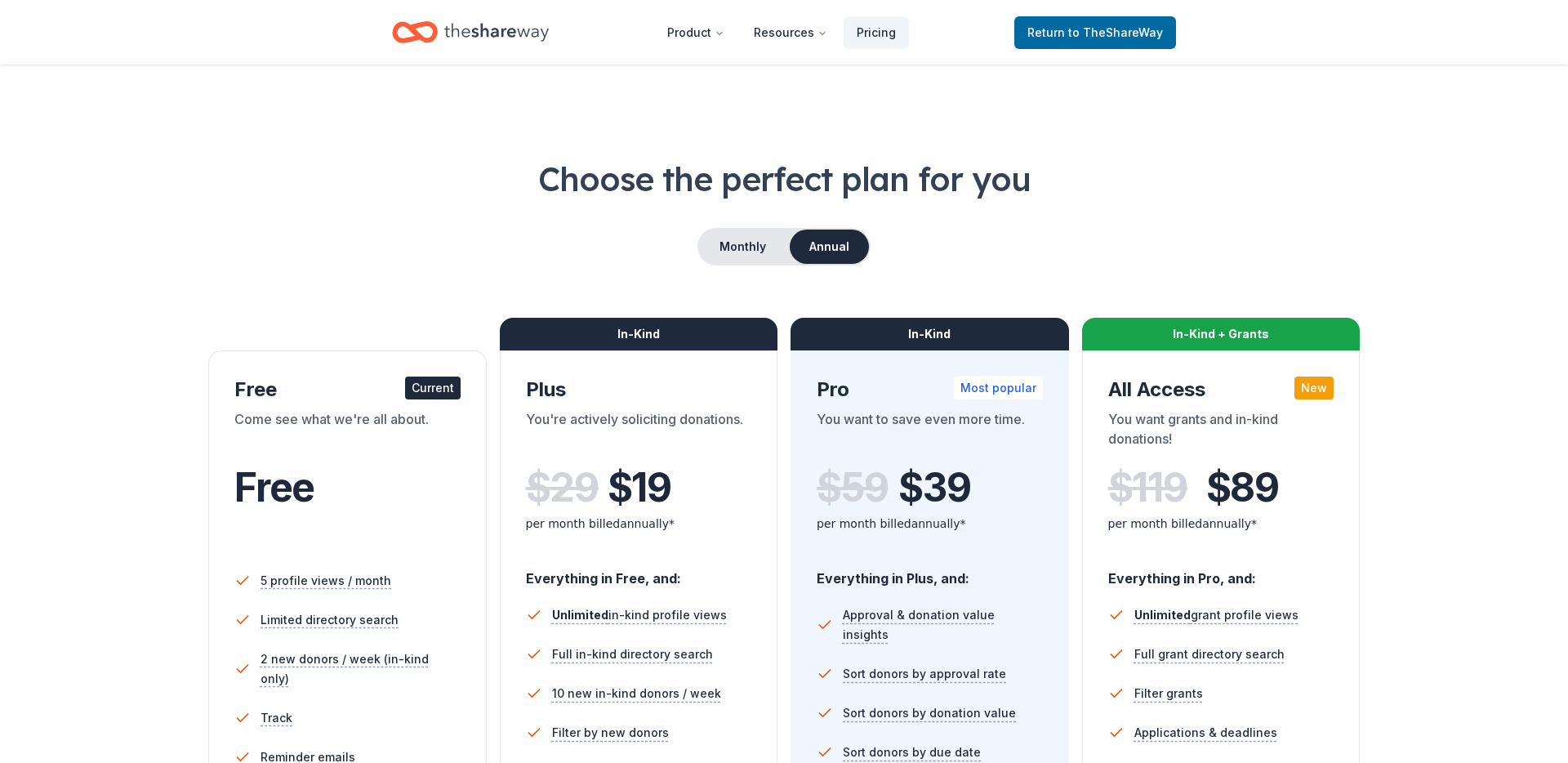
click at [886, 188] on h1 "Choose the perfect plan for you" at bounding box center [784, 179] width 1437 height 46
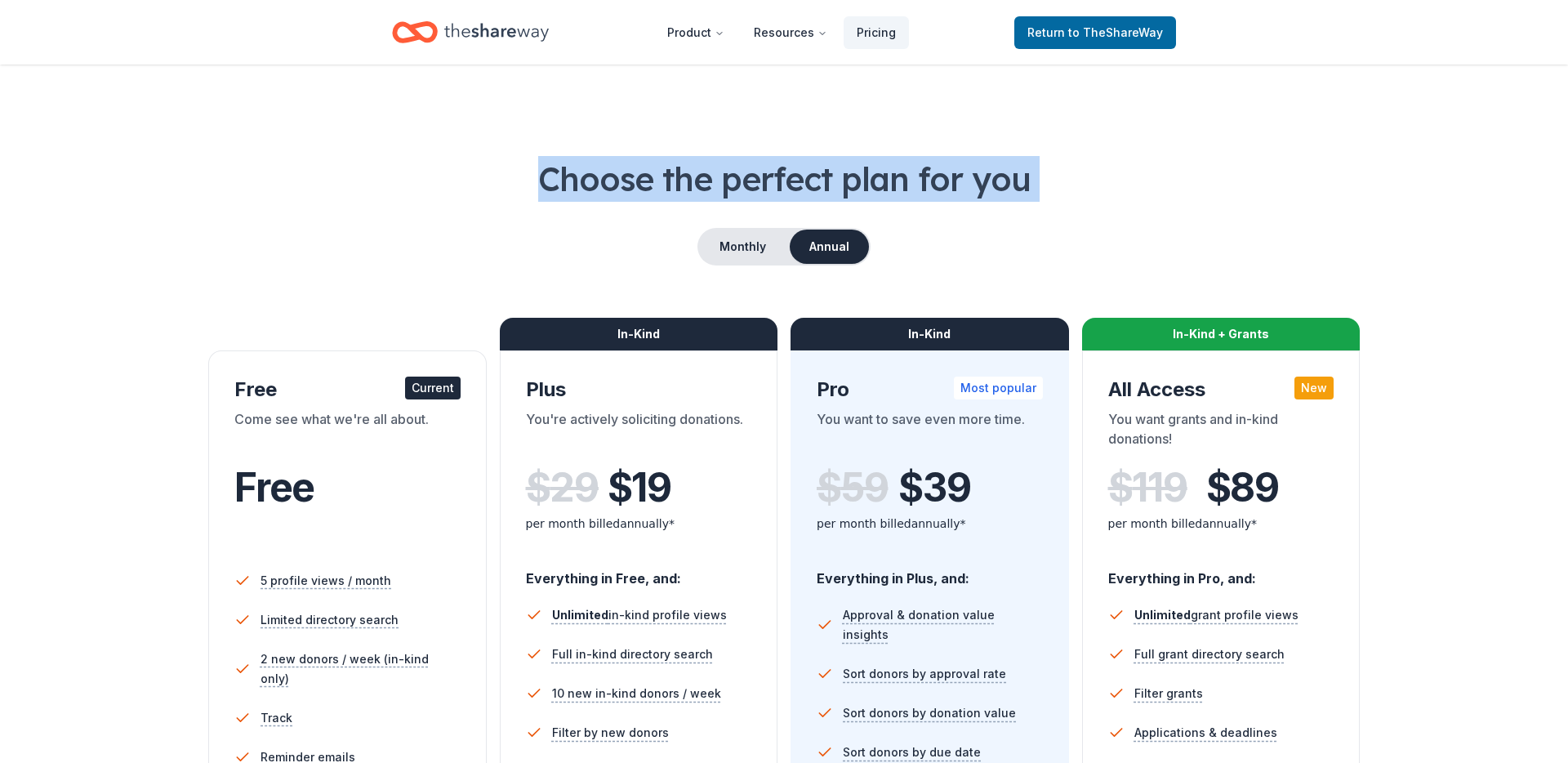
click at [886, 188] on h1 "Choose the perfect plan for you" at bounding box center [784, 179] width 1437 height 46
click at [882, 191] on h1 "Choose the perfect plan for you" at bounding box center [784, 179] width 1437 height 46
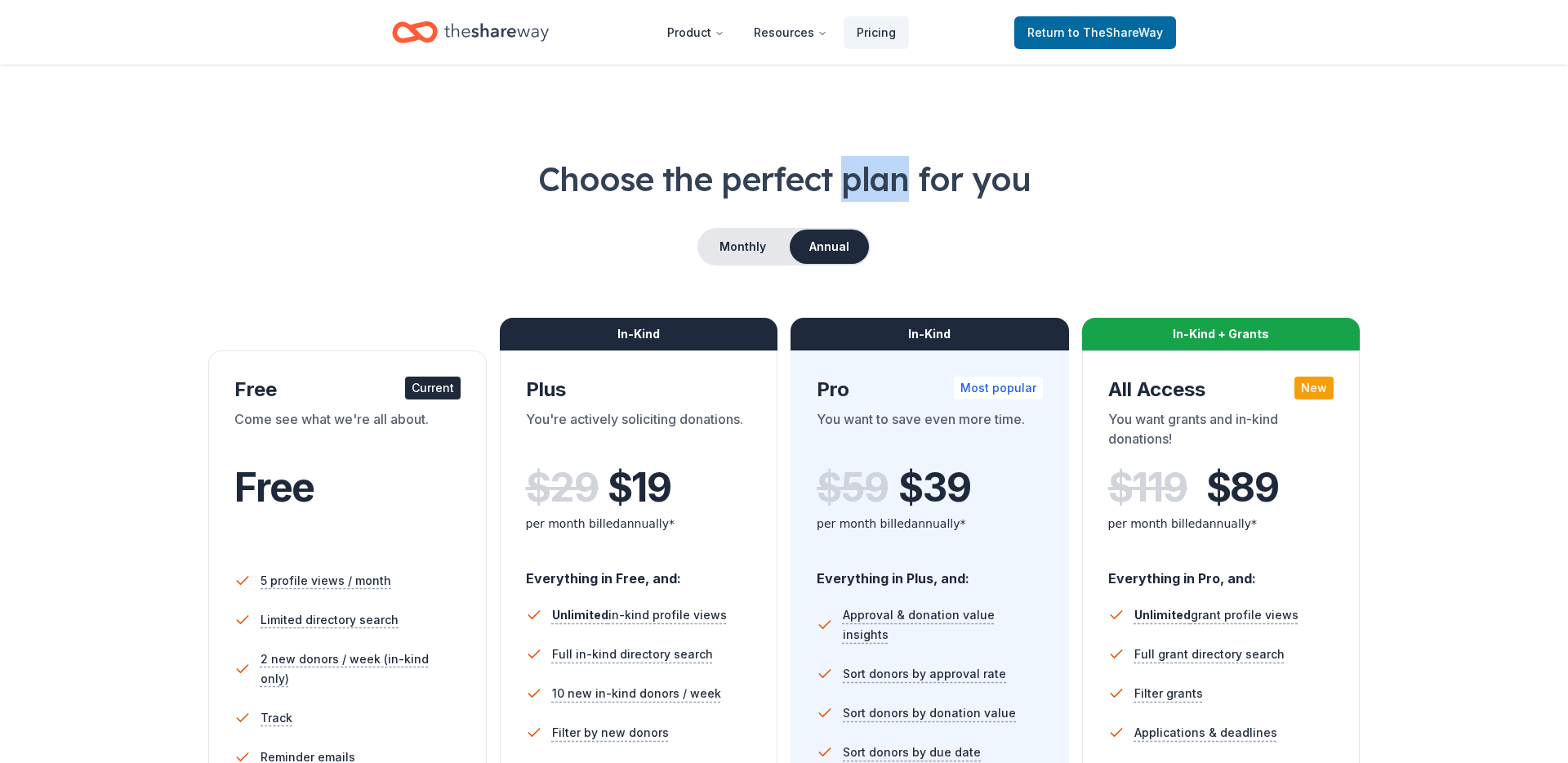
click at [882, 191] on h1 "Choose the perfect plan for you" at bounding box center [784, 179] width 1437 height 46
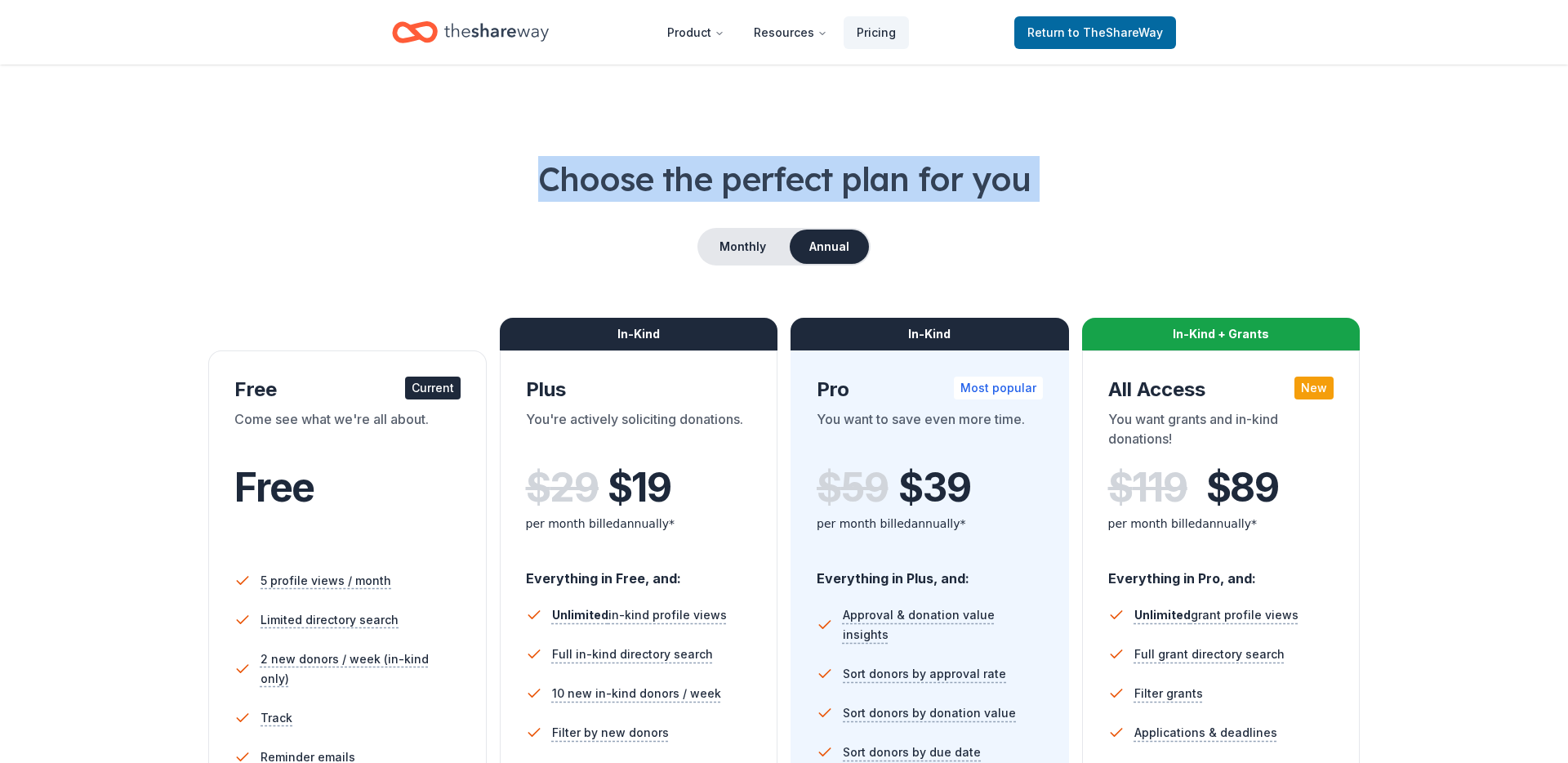
click at [882, 191] on h1 "Choose the perfect plan for you" at bounding box center [784, 179] width 1437 height 46
click at [821, 188] on h1 "Choose the perfect plan for you" at bounding box center [784, 179] width 1437 height 46
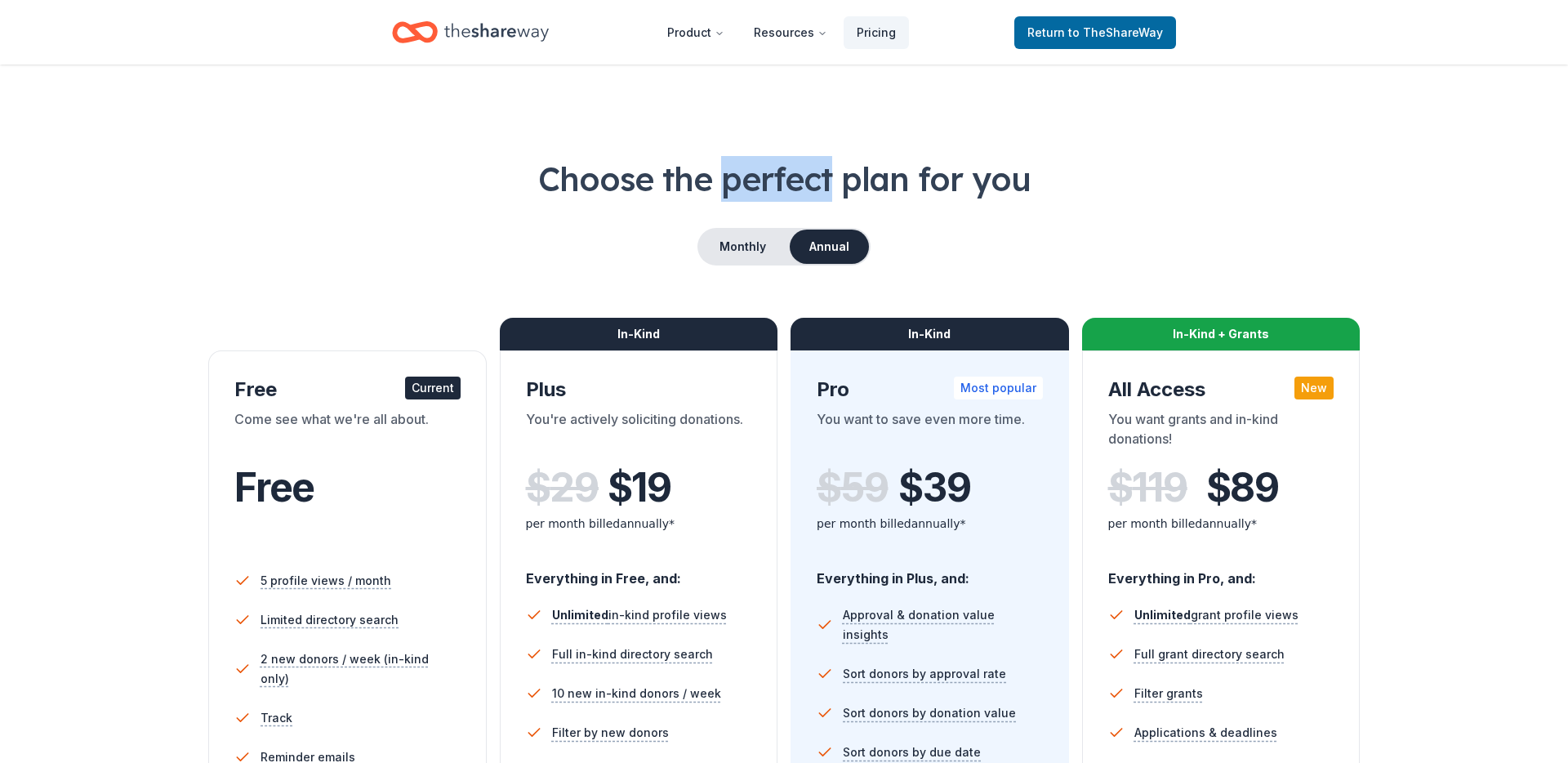
click at [821, 188] on h1 "Choose the perfect plan for you" at bounding box center [784, 179] width 1437 height 46
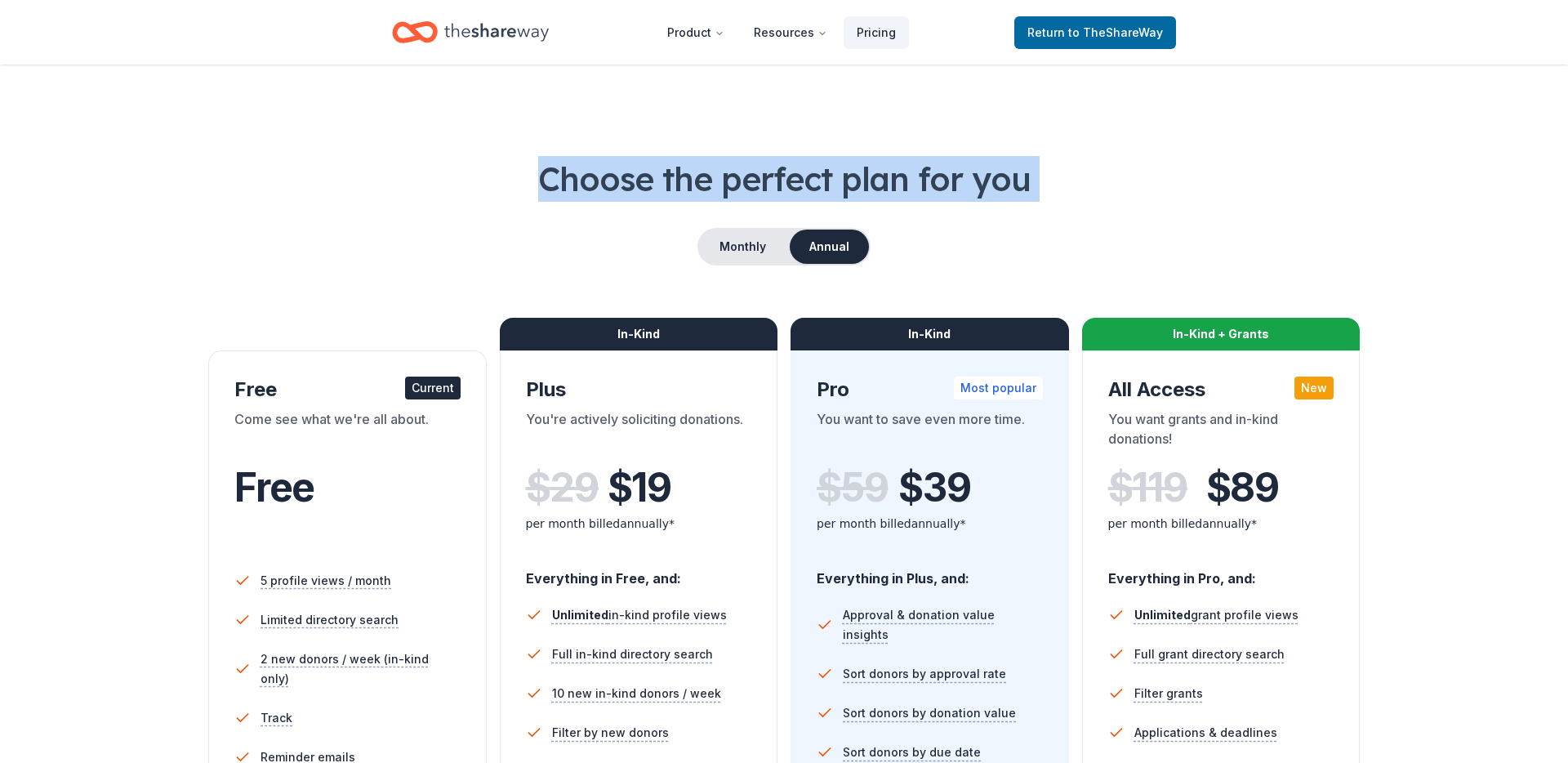
click at [821, 188] on h1 "Choose the perfect plan for you" at bounding box center [784, 179] width 1437 height 46
click at [826, 190] on h1 "Choose the perfect plan for you" at bounding box center [784, 179] width 1437 height 46
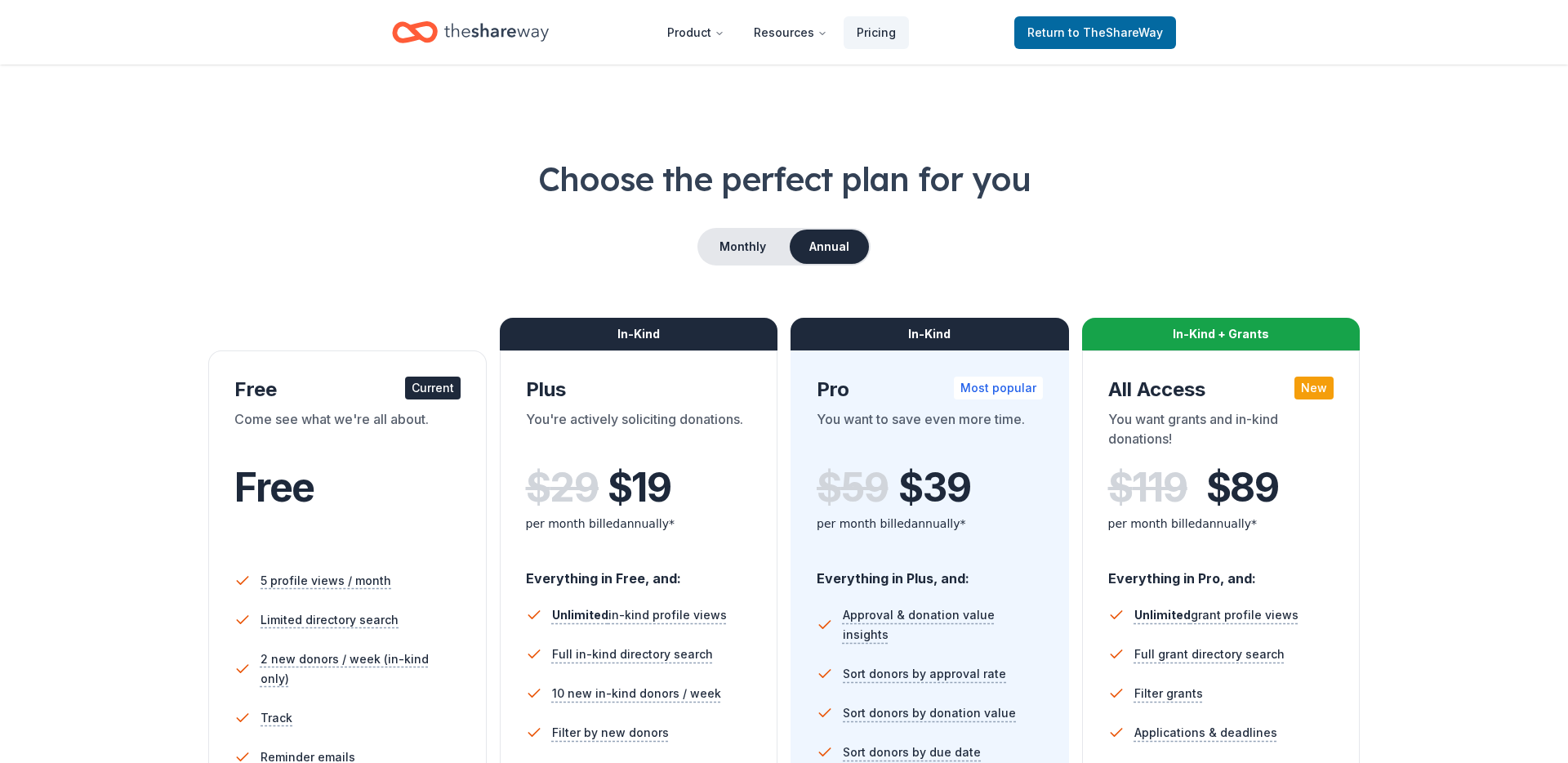
click at [537, 37] on icon "Home" at bounding box center [496, 32] width 104 height 33
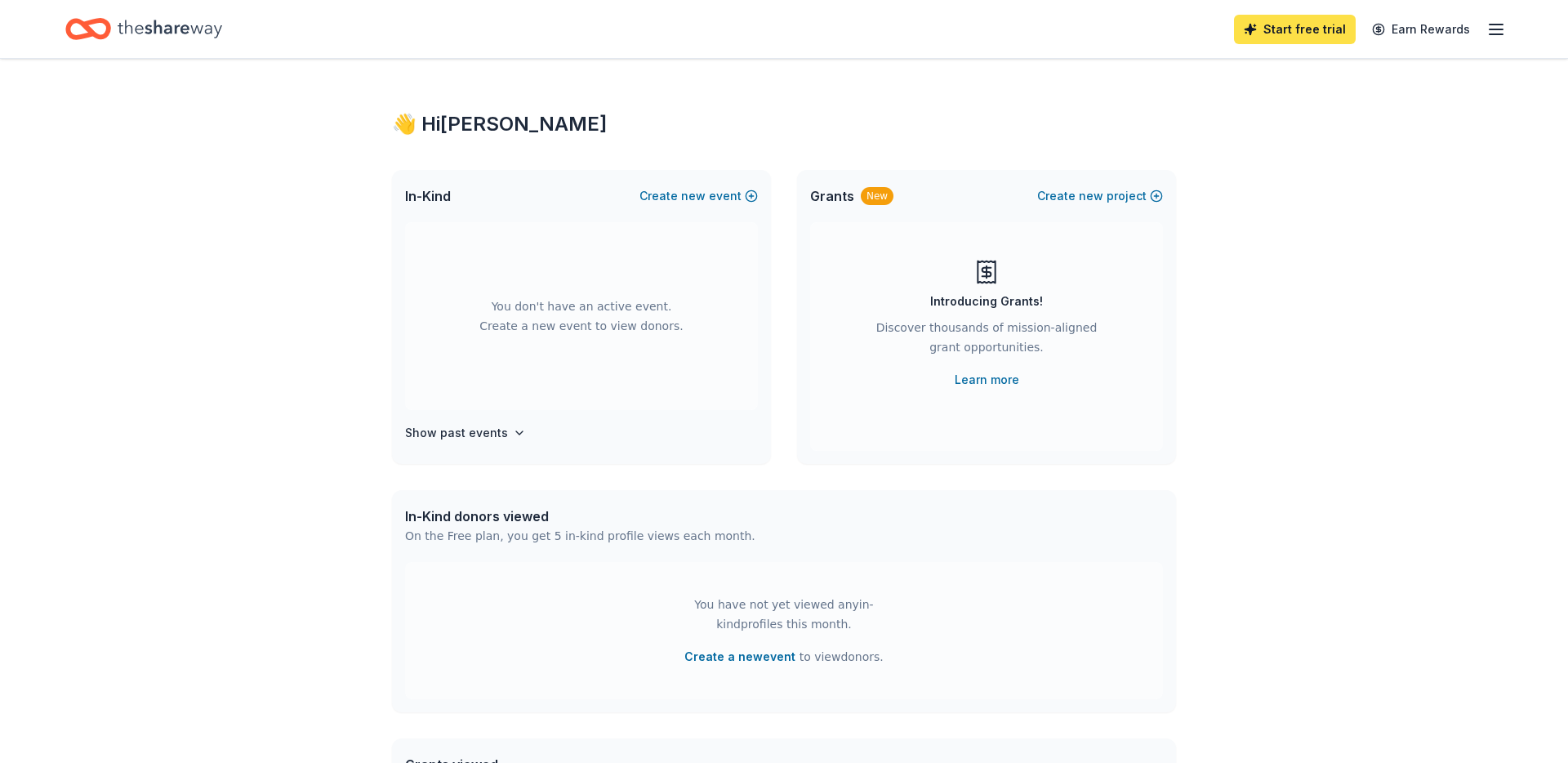
click at [1290, 30] on link "Start free trial" at bounding box center [1294, 30] width 122 height 30
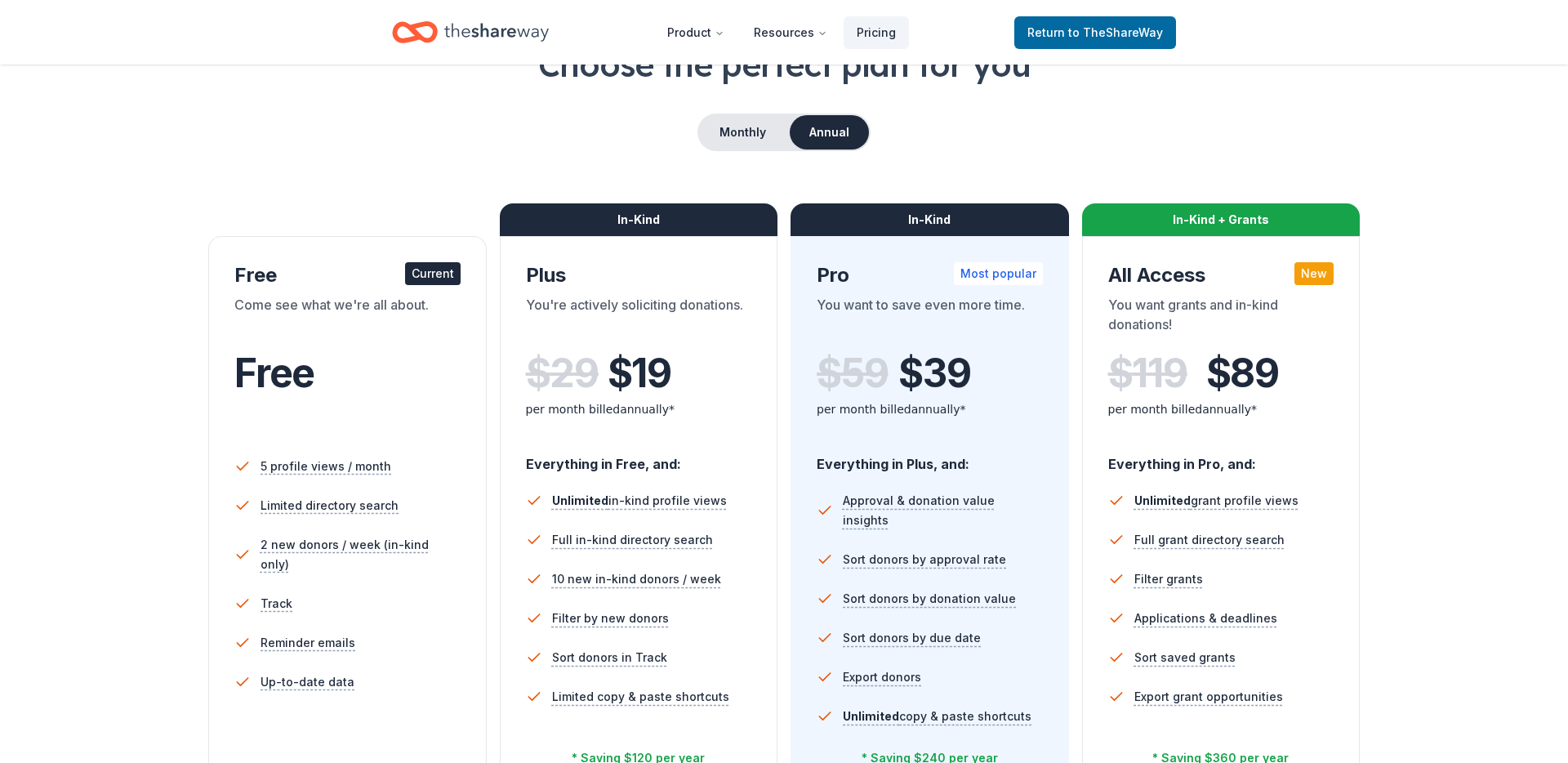
scroll to position [54, 0]
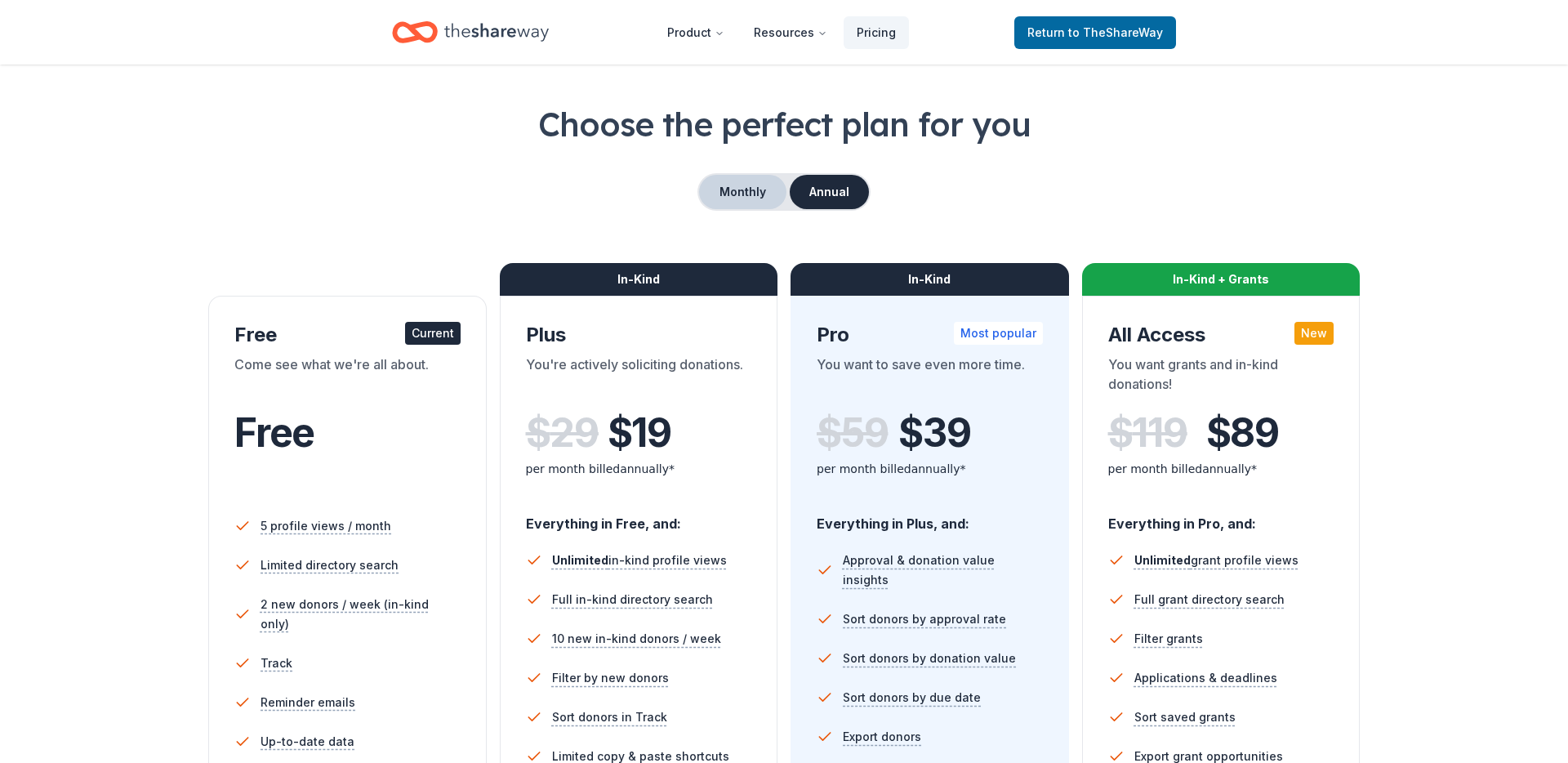
click at [739, 199] on button "Monthly" at bounding box center [743, 191] width 88 height 34
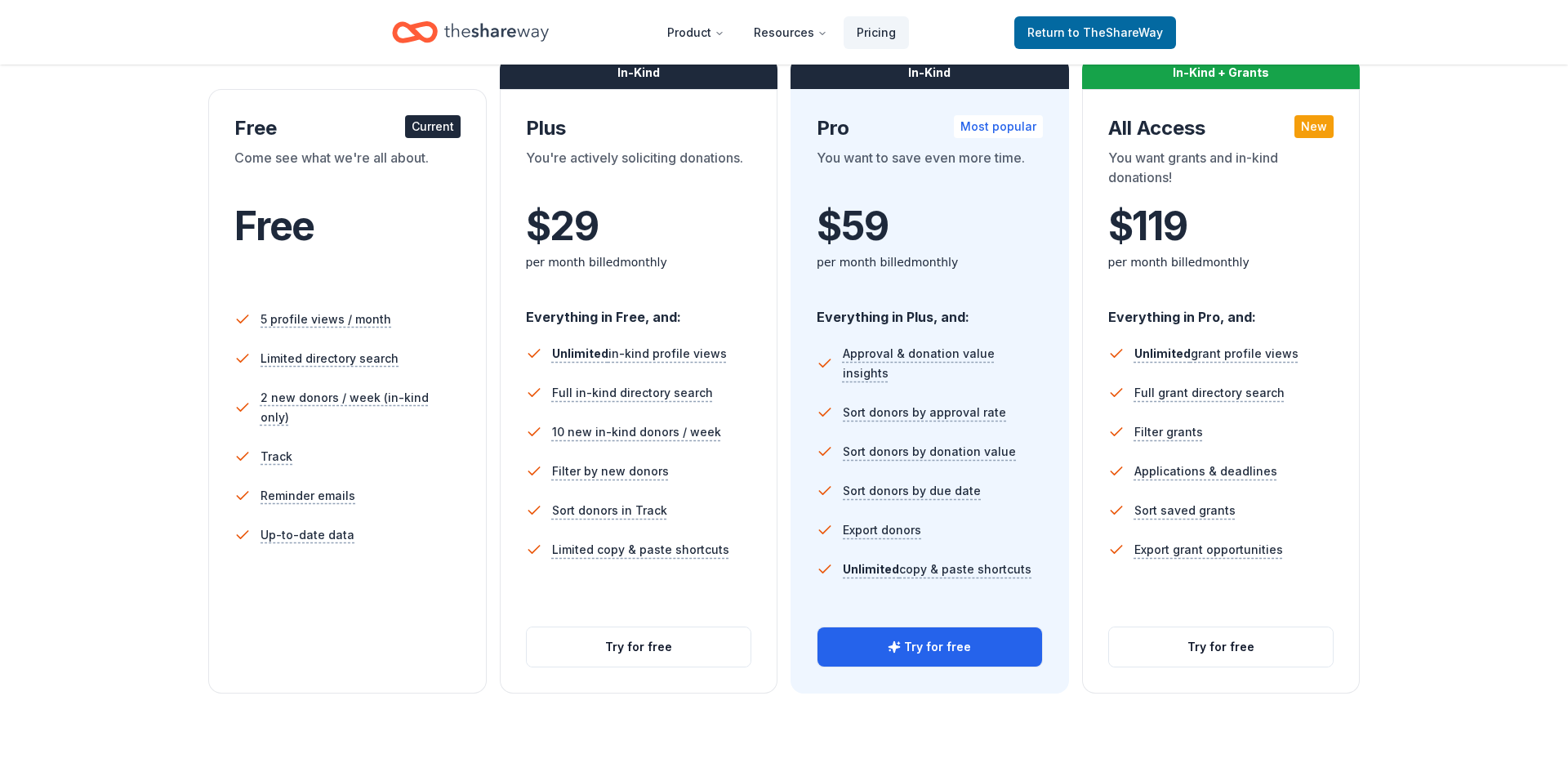
scroll to position [266, 0]
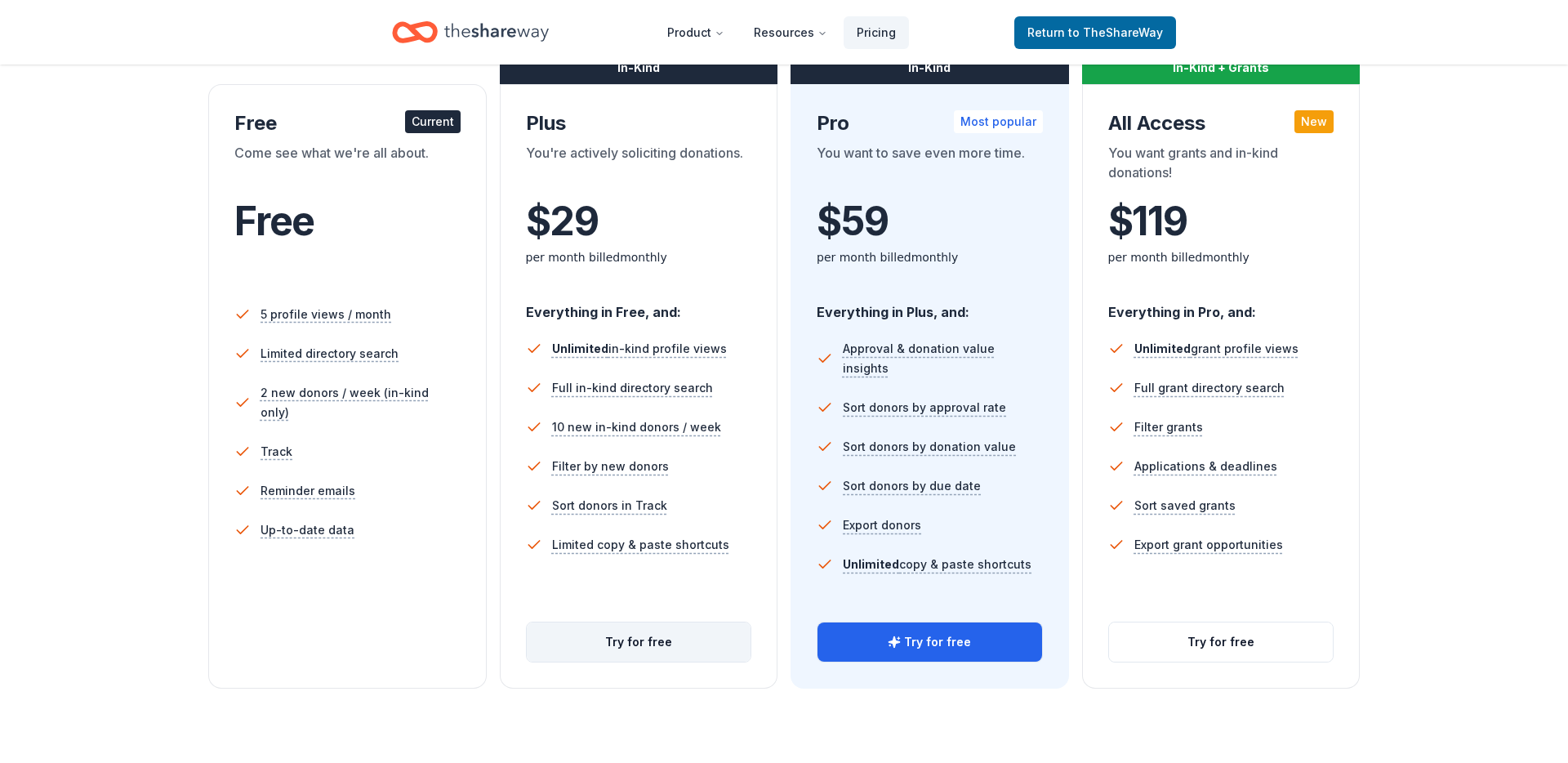
click at [604, 646] on button "Try for free" at bounding box center [639, 641] width 224 height 39
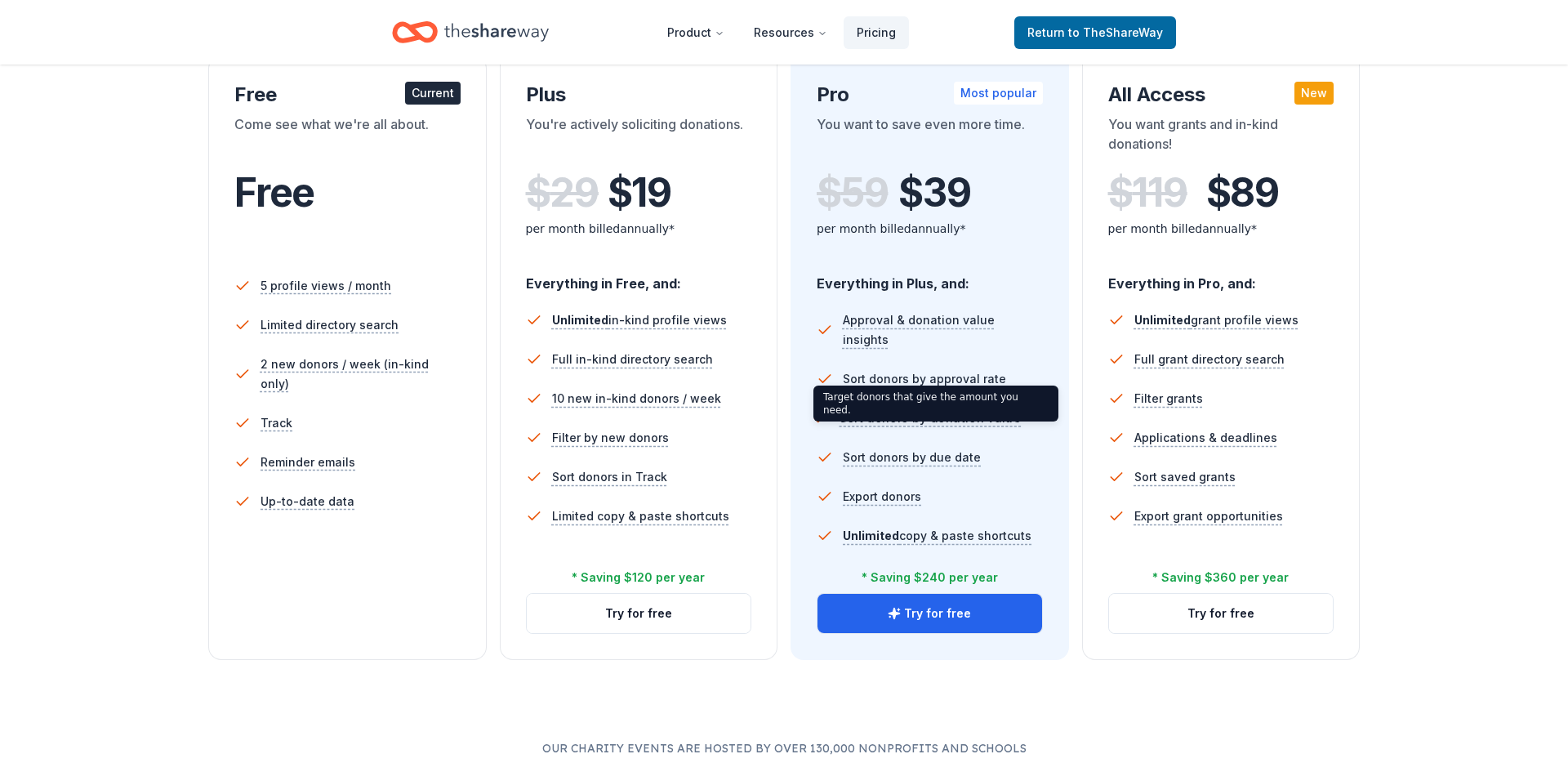
scroll to position [296, 0]
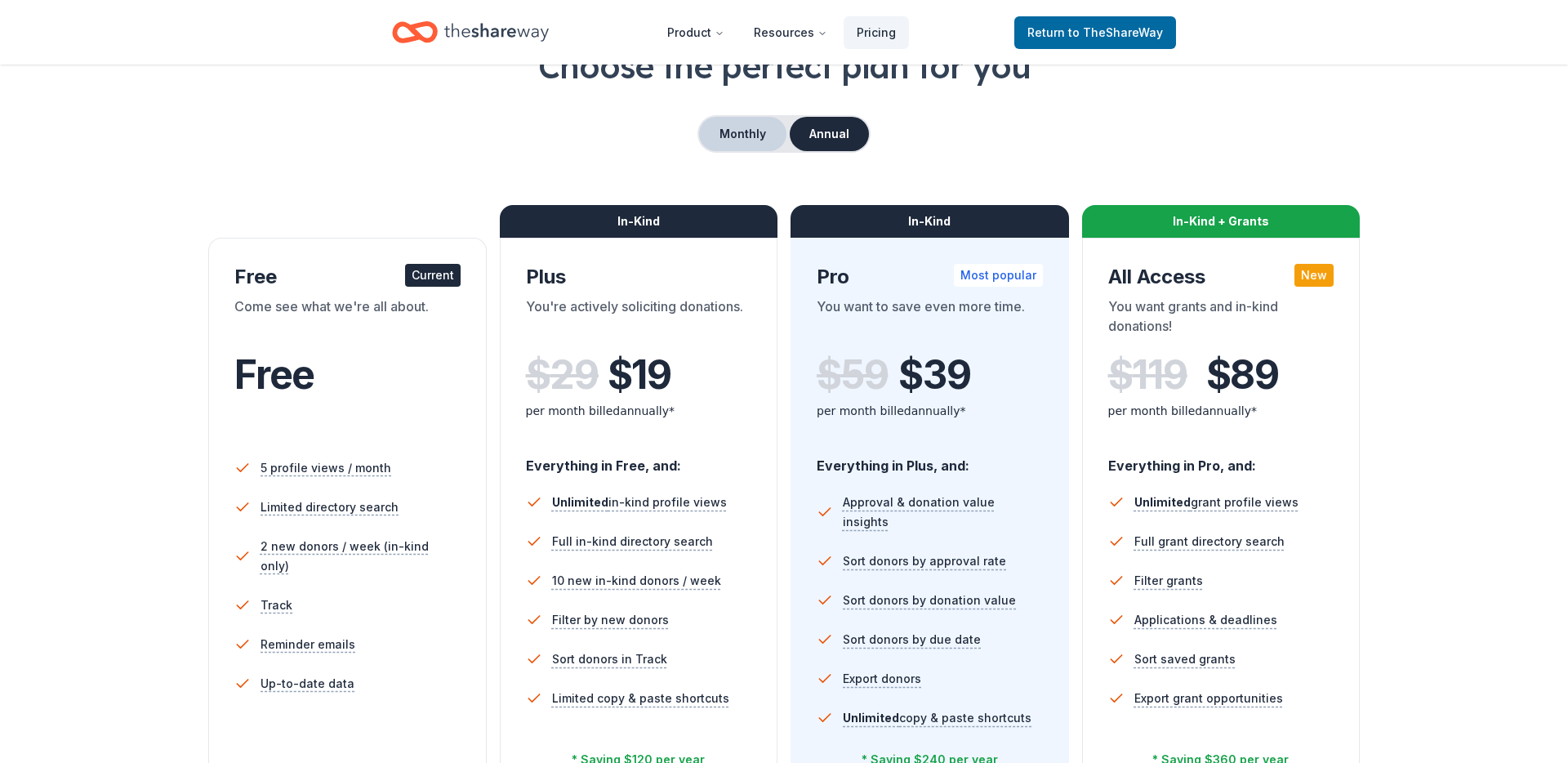
click at [753, 120] on button "Monthly" at bounding box center [743, 133] width 88 height 34
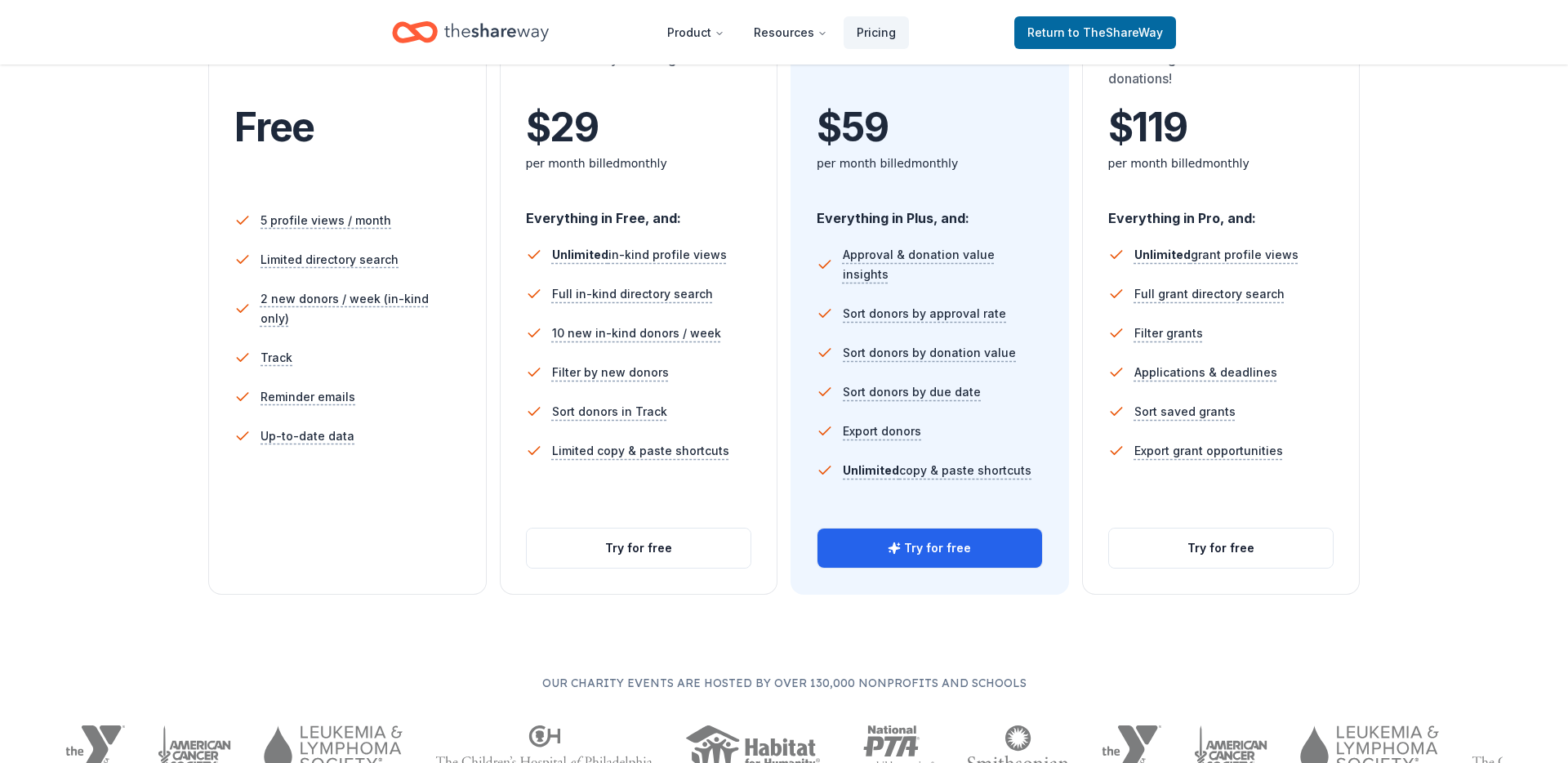
scroll to position [428, 0]
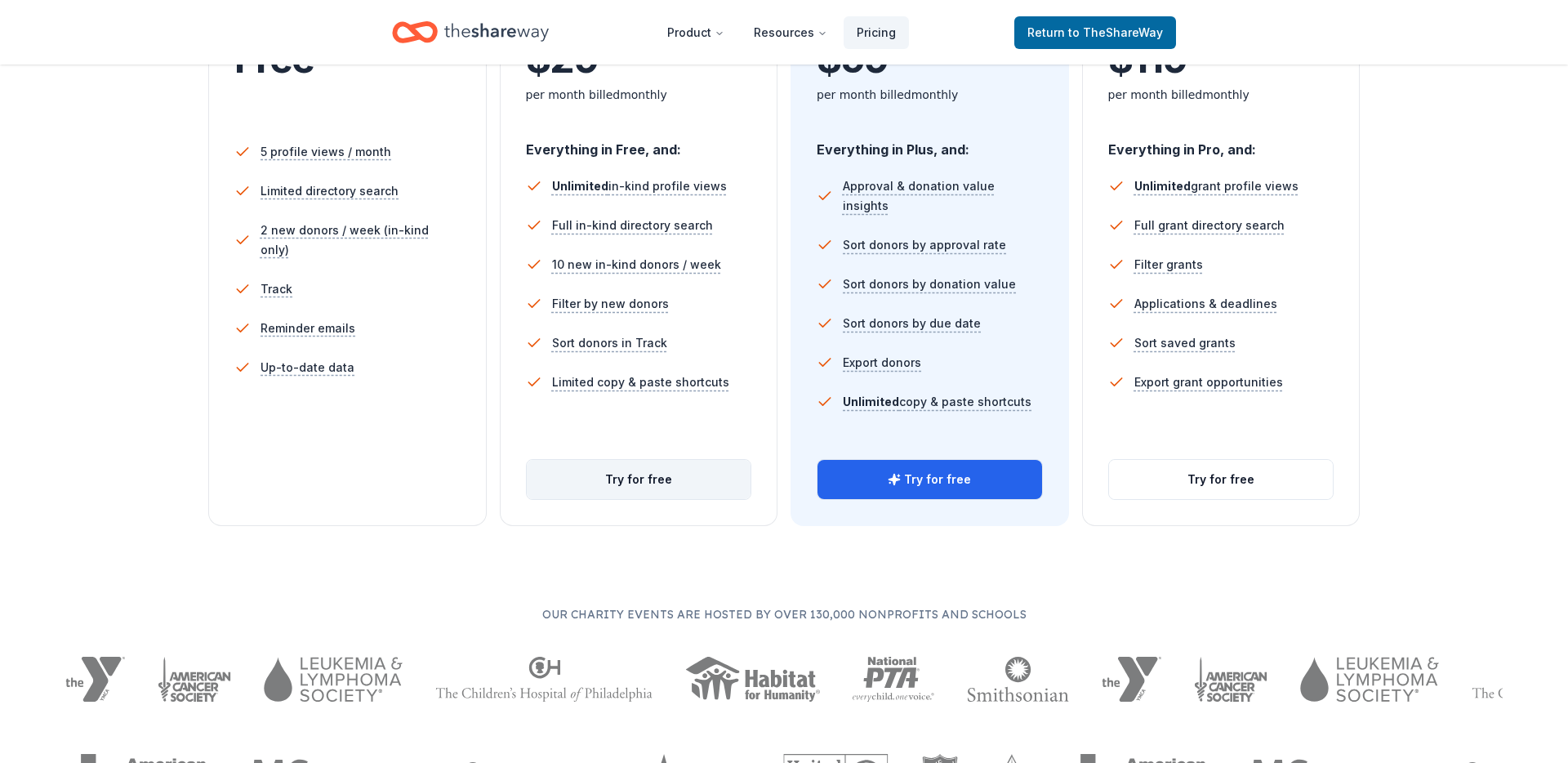
click at [658, 488] on button "Try for free" at bounding box center [639, 479] width 224 height 39
